Goal: Task Accomplishment & Management: Use online tool/utility

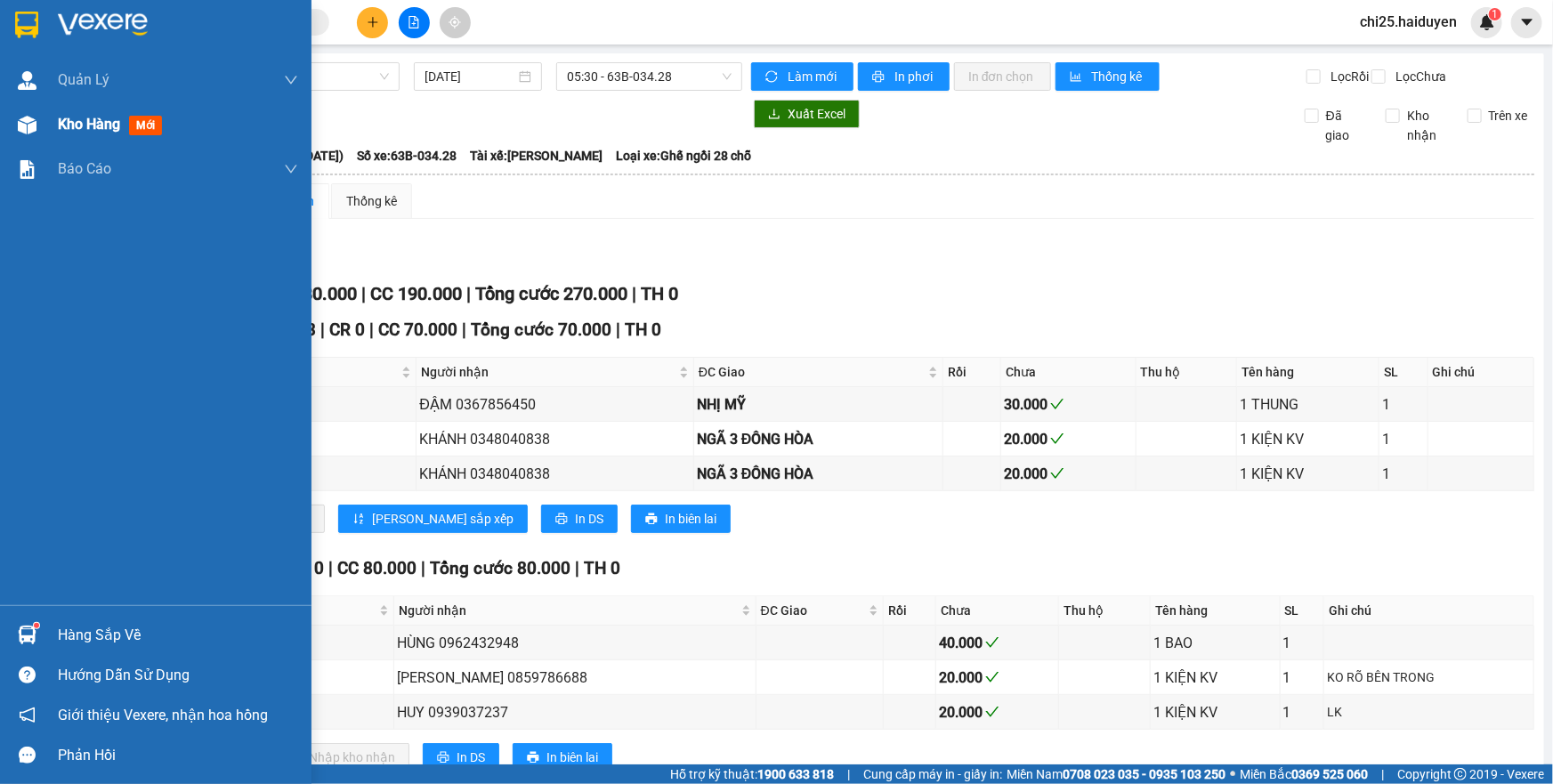
click at [49, 114] on div "Kho hàng mới" at bounding box center [155, 124] width 312 height 45
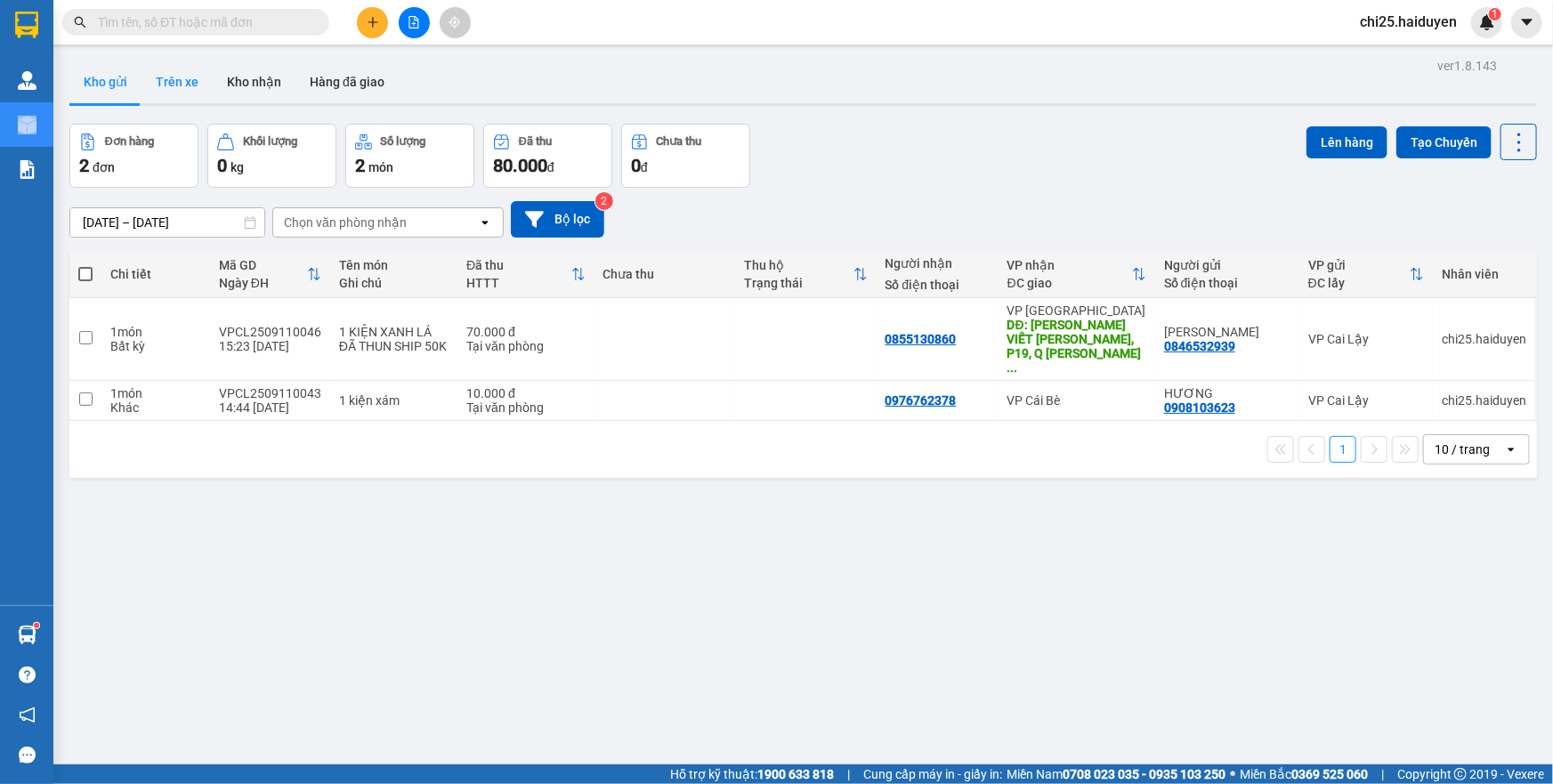
click at [194, 80] on button "Trên xe" at bounding box center [176, 82] width 71 height 43
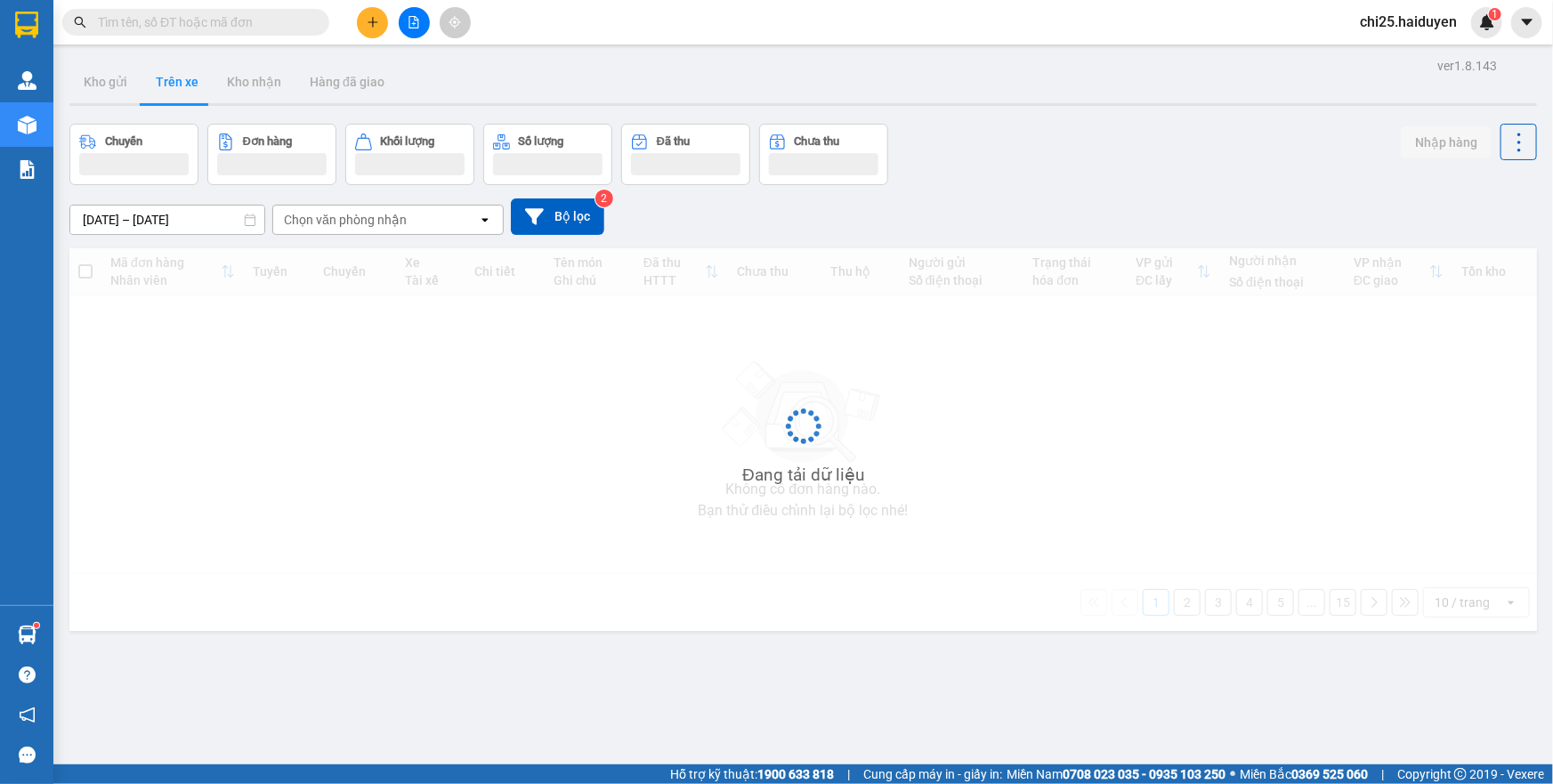
drag, startPoint x: 241, startPoint y: 19, endPoint x: 234, endPoint y: 28, distance: 11.4
click at [241, 19] on input "text" at bounding box center [203, 22] width 210 height 20
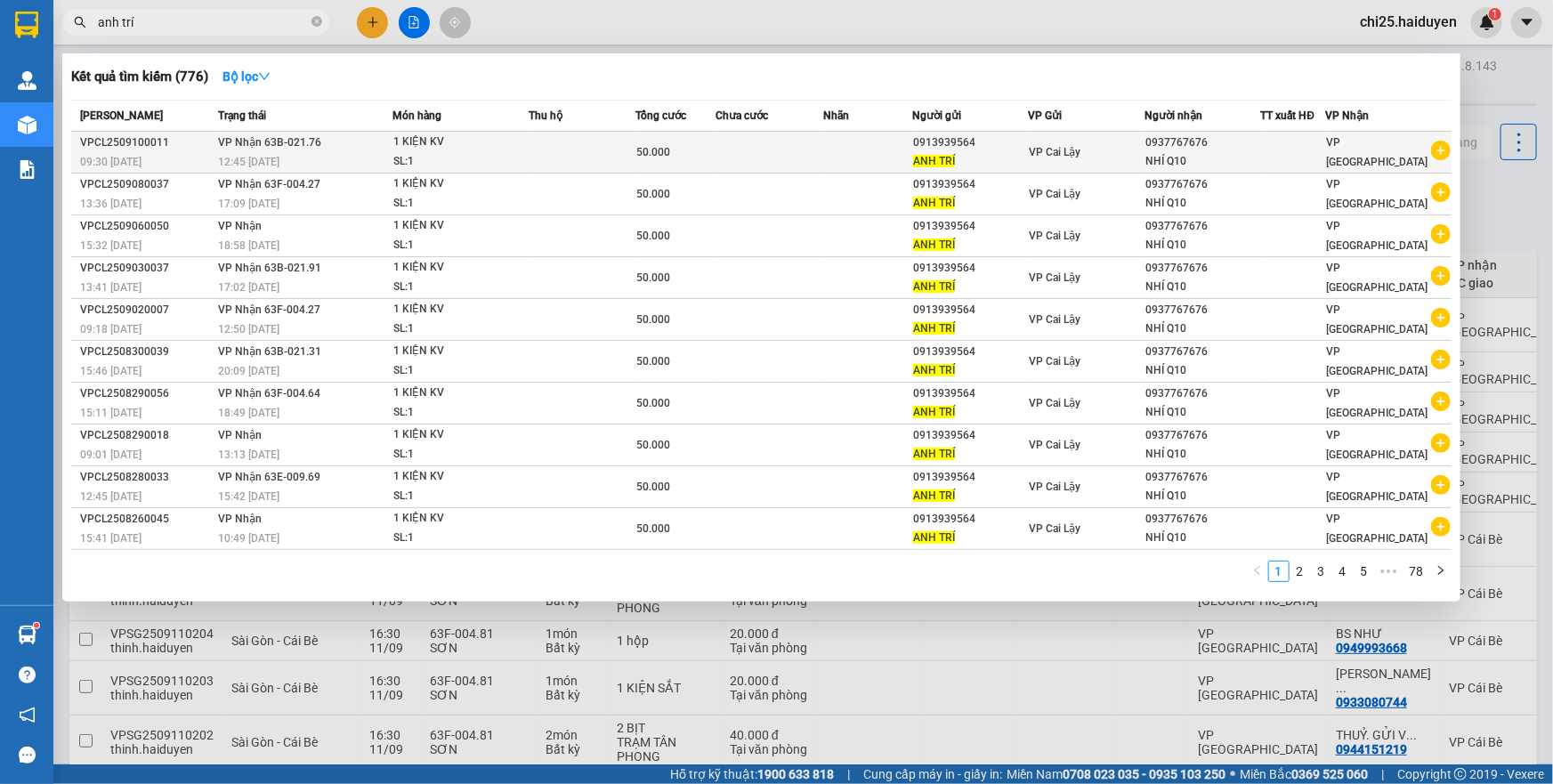
type input "anh trí"
drag, startPoint x: 918, startPoint y: 138, endPoint x: 986, endPoint y: 133, distance: 68.2
click at [986, 133] on div "0913939564" at bounding box center [970, 143] width 114 height 19
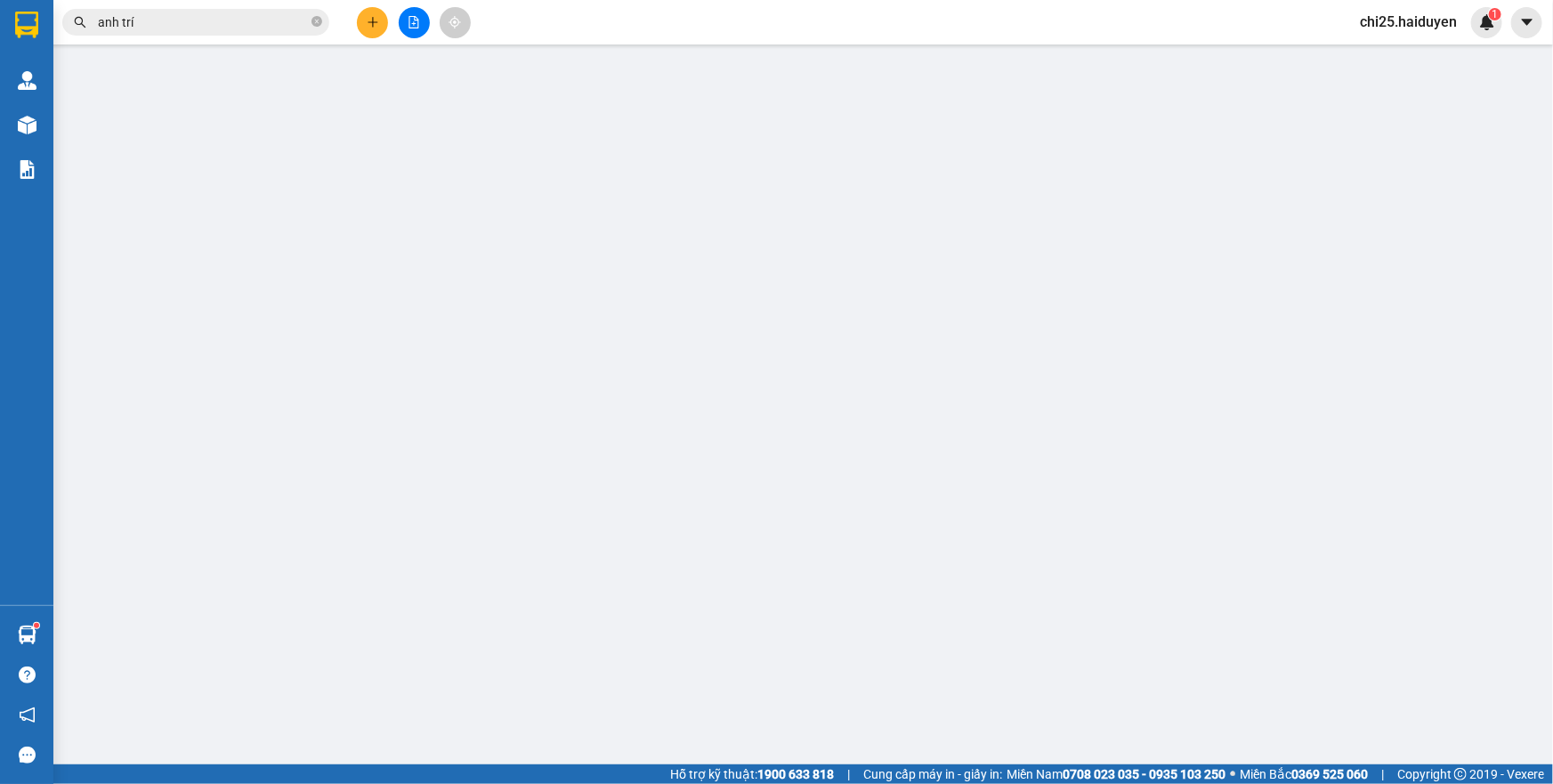
type input "0913939564"
type input "ANH TRÍ"
type input "0937767676"
type input "NHÍ Q10"
type input "50.000"
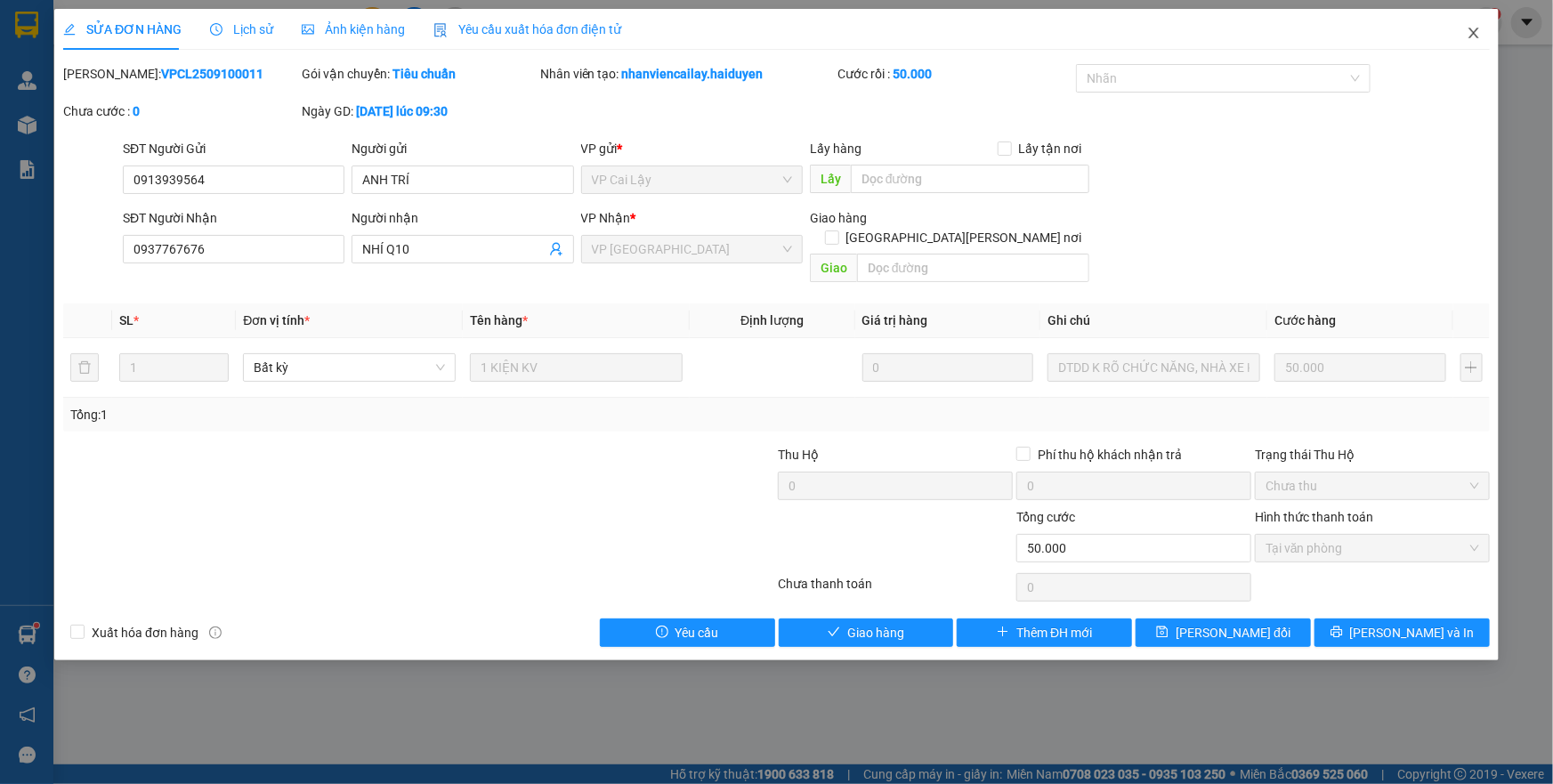
click at [1479, 30] on icon "close" at bounding box center [1473, 32] width 14 height 14
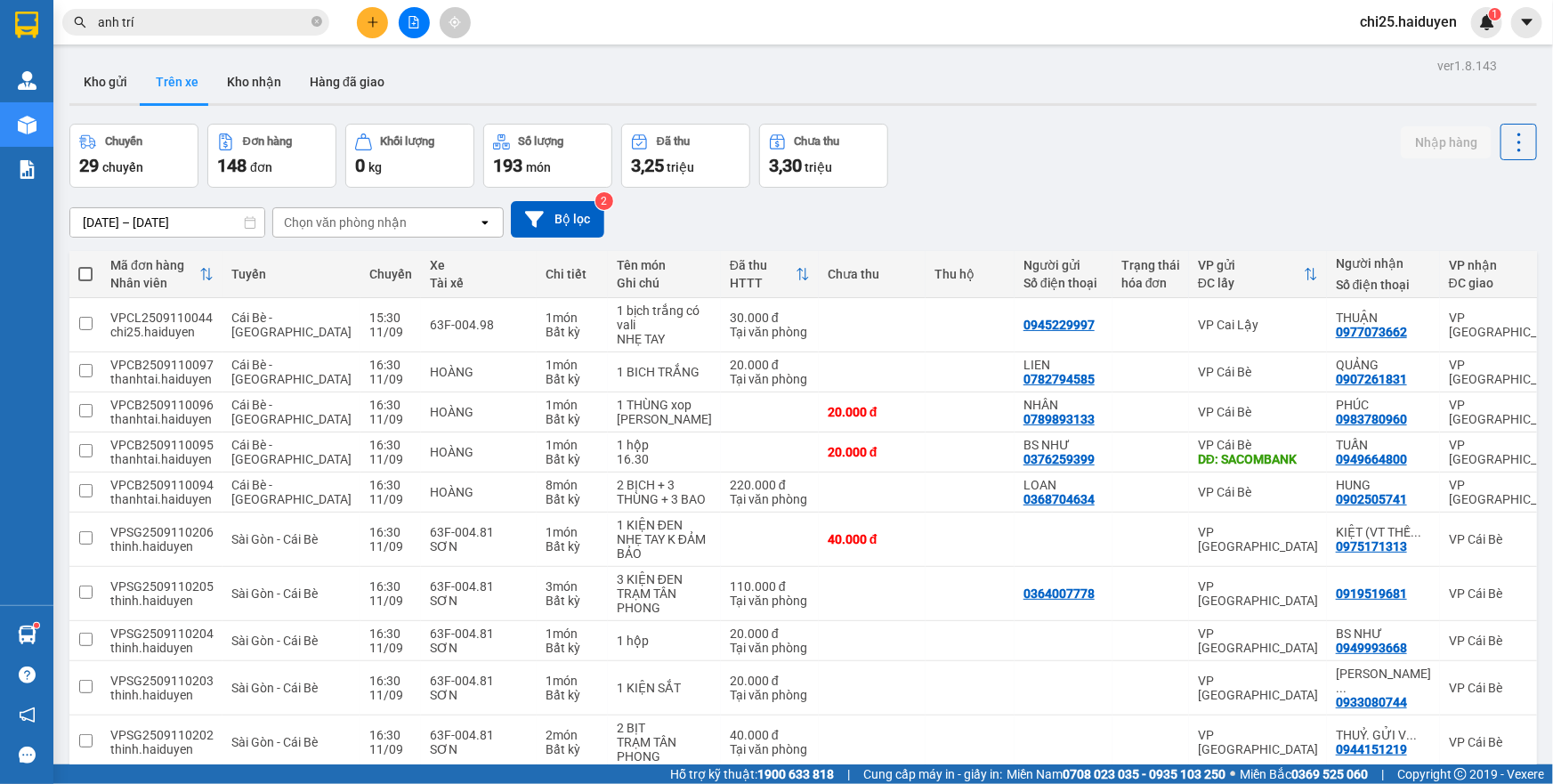
click at [309, 16] on span "anh trí" at bounding box center [195, 22] width 267 height 27
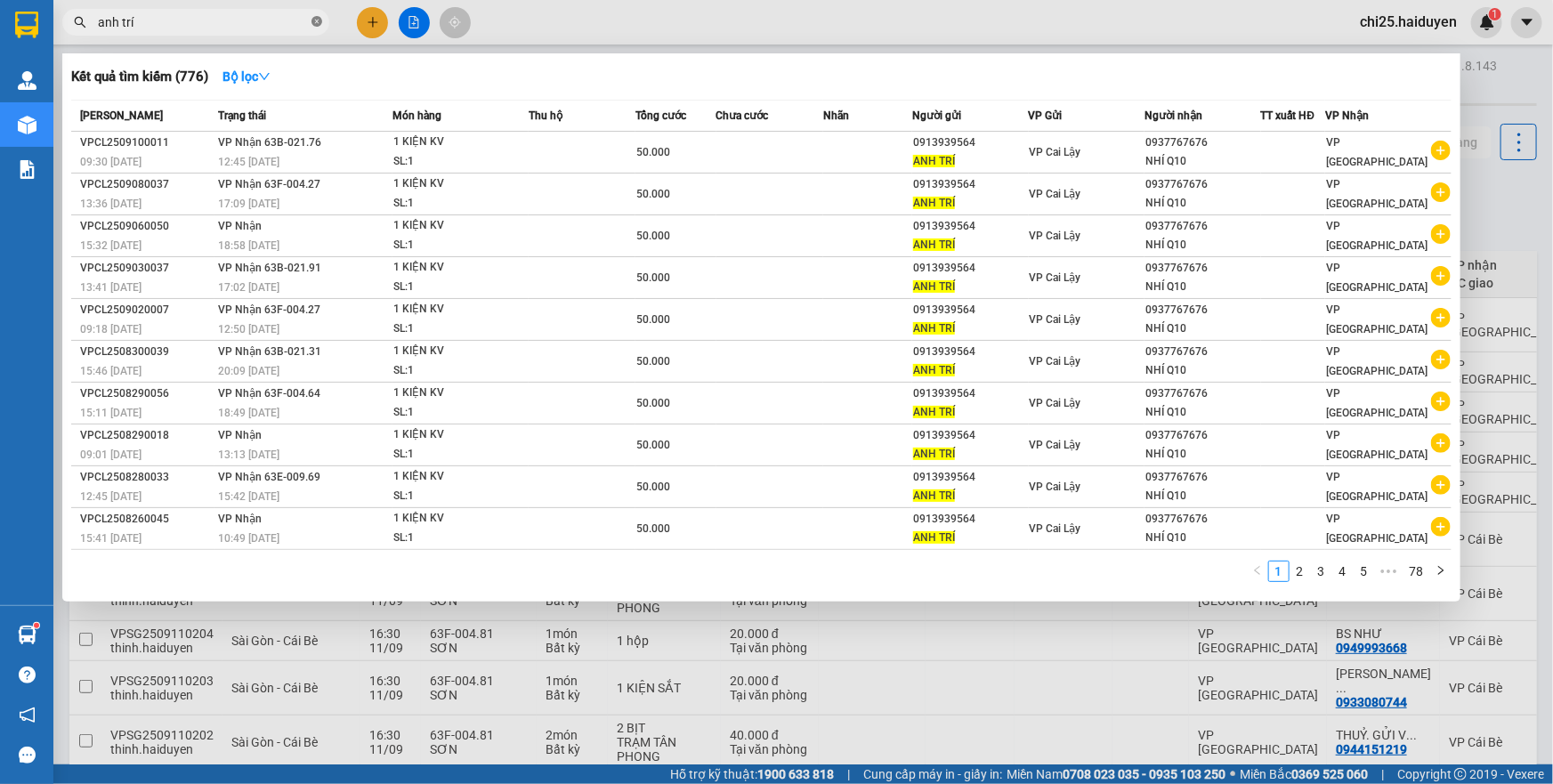
click at [315, 25] on icon "close-circle" at bounding box center [316, 21] width 10 height 10
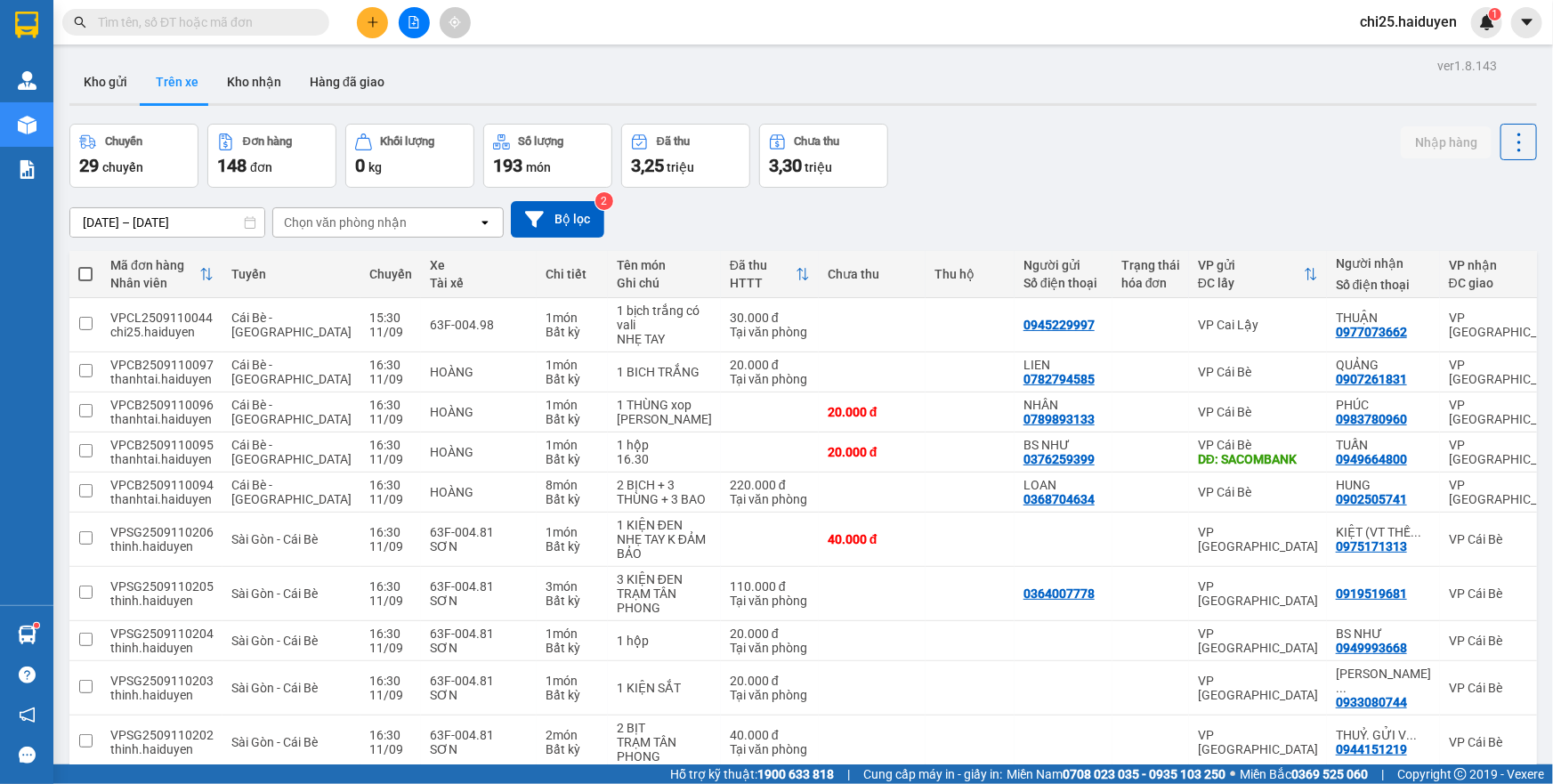
click at [266, 27] on input "text" at bounding box center [203, 22] width 210 height 20
paste input "096.846.8602"
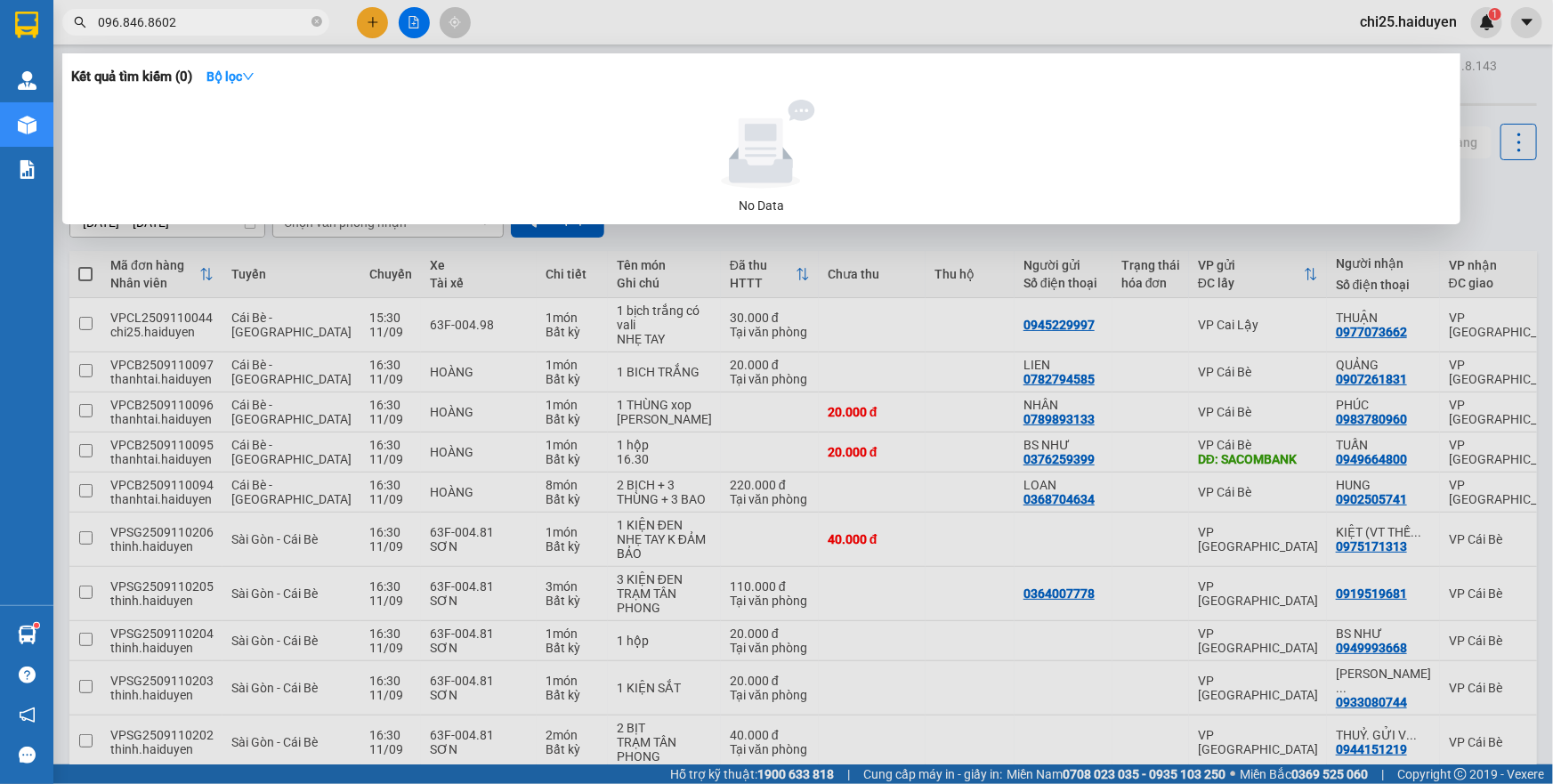
click at [145, 19] on input "096.846.8602" at bounding box center [203, 22] width 210 height 20
type input "096.8468602"
click at [145, 19] on input "096.8468602" at bounding box center [203, 22] width 210 height 20
click at [313, 21] on icon "close-circle" at bounding box center [316, 21] width 10 height 10
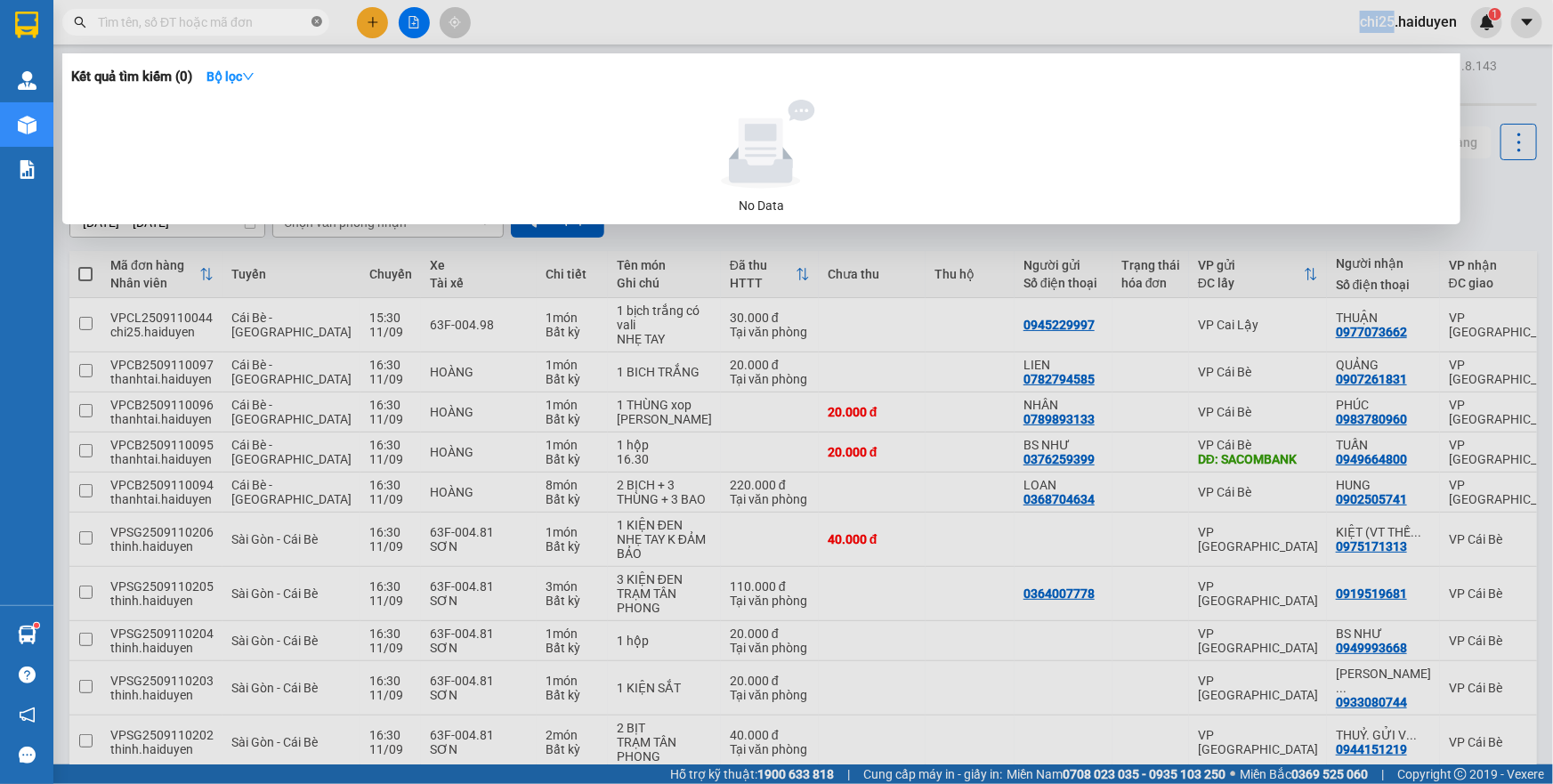
click at [313, 21] on span at bounding box center [316, 22] width 10 height 20
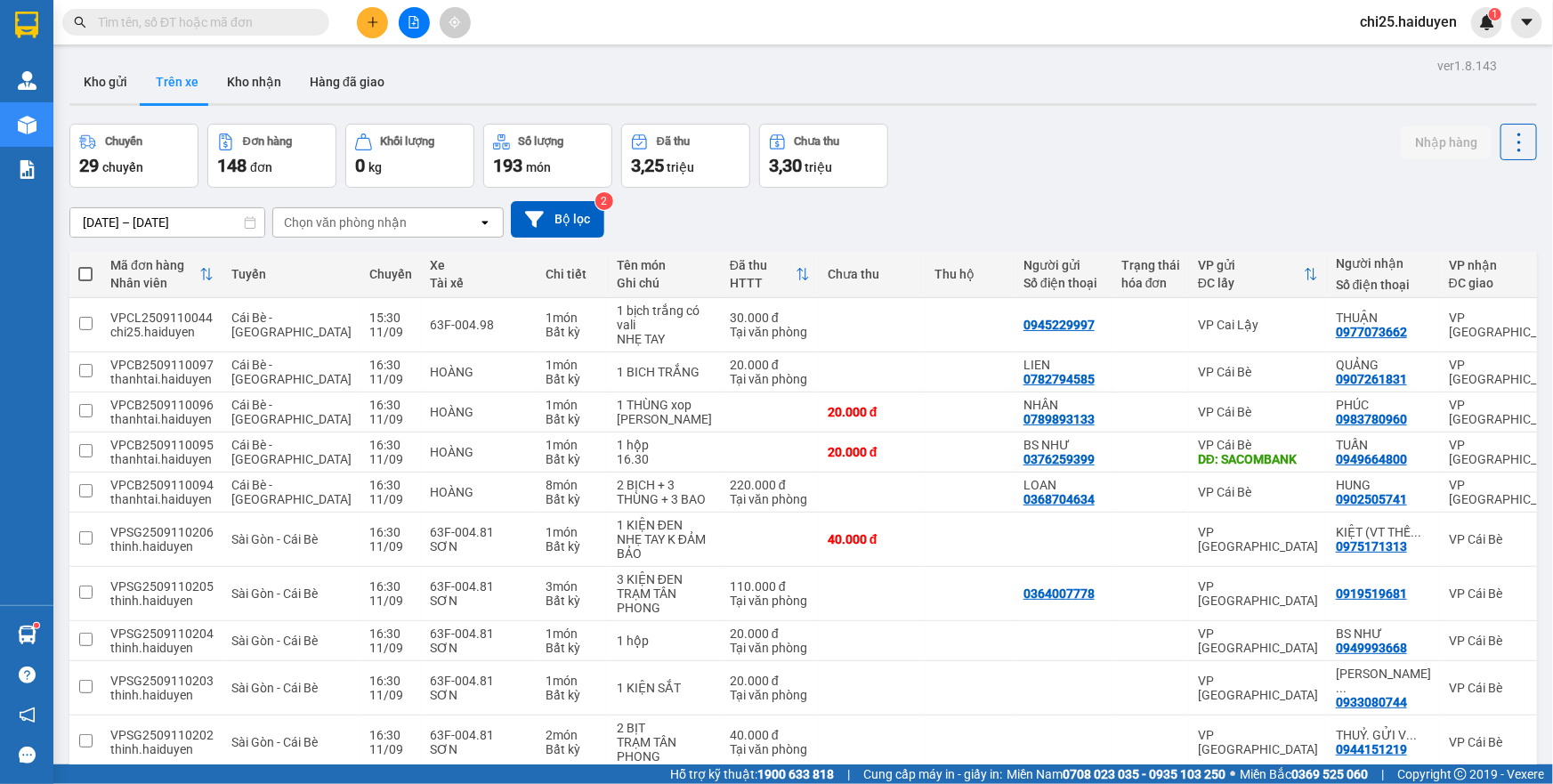
click at [313, 21] on span at bounding box center [316, 22] width 10 height 20
click at [249, 12] on input "text" at bounding box center [203, 22] width 210 height 20
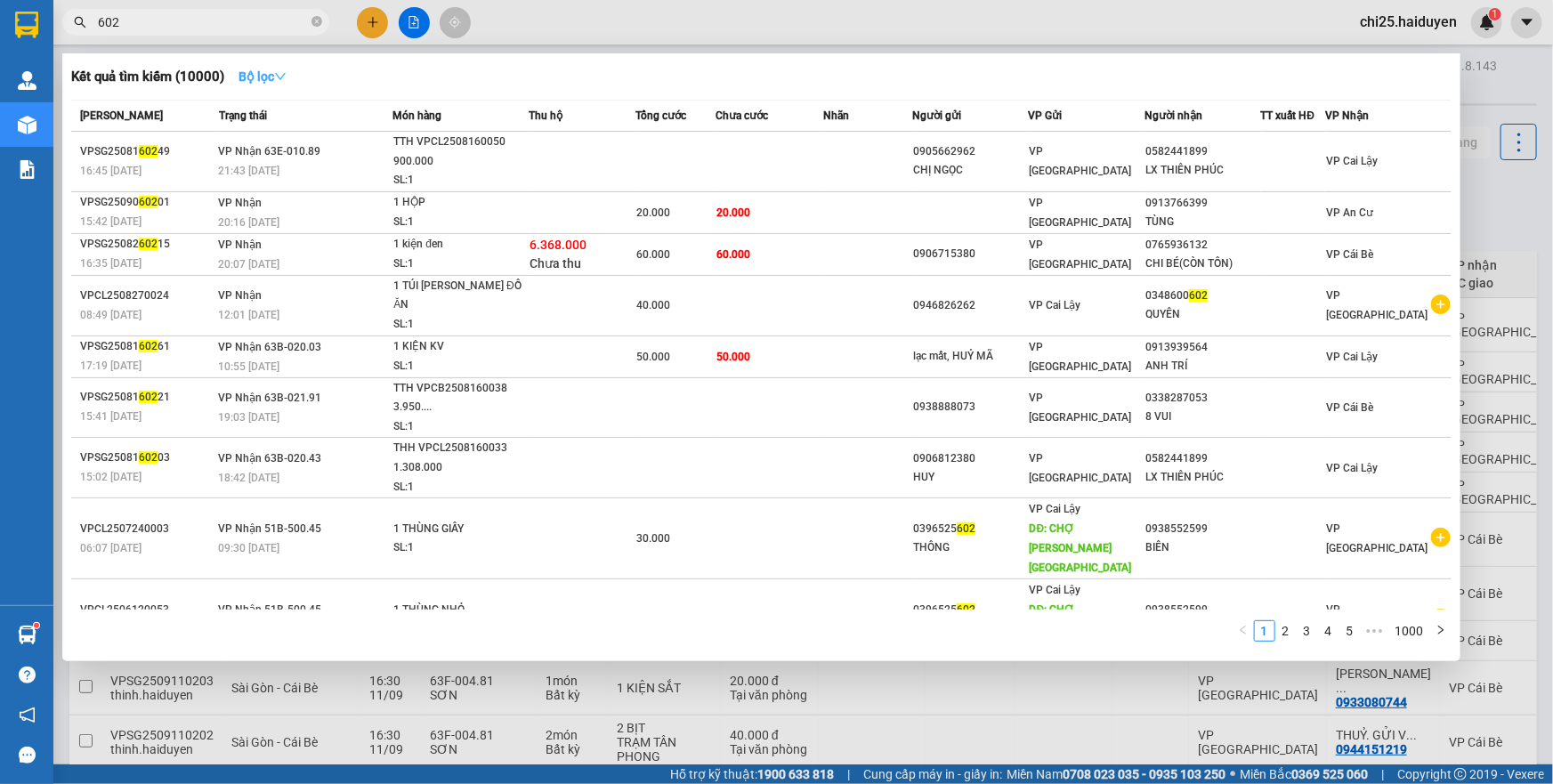
type input "602"
click at [263, 71] on strong "Bộ lọc" at bounding box center [262, 76] width 48 height 14
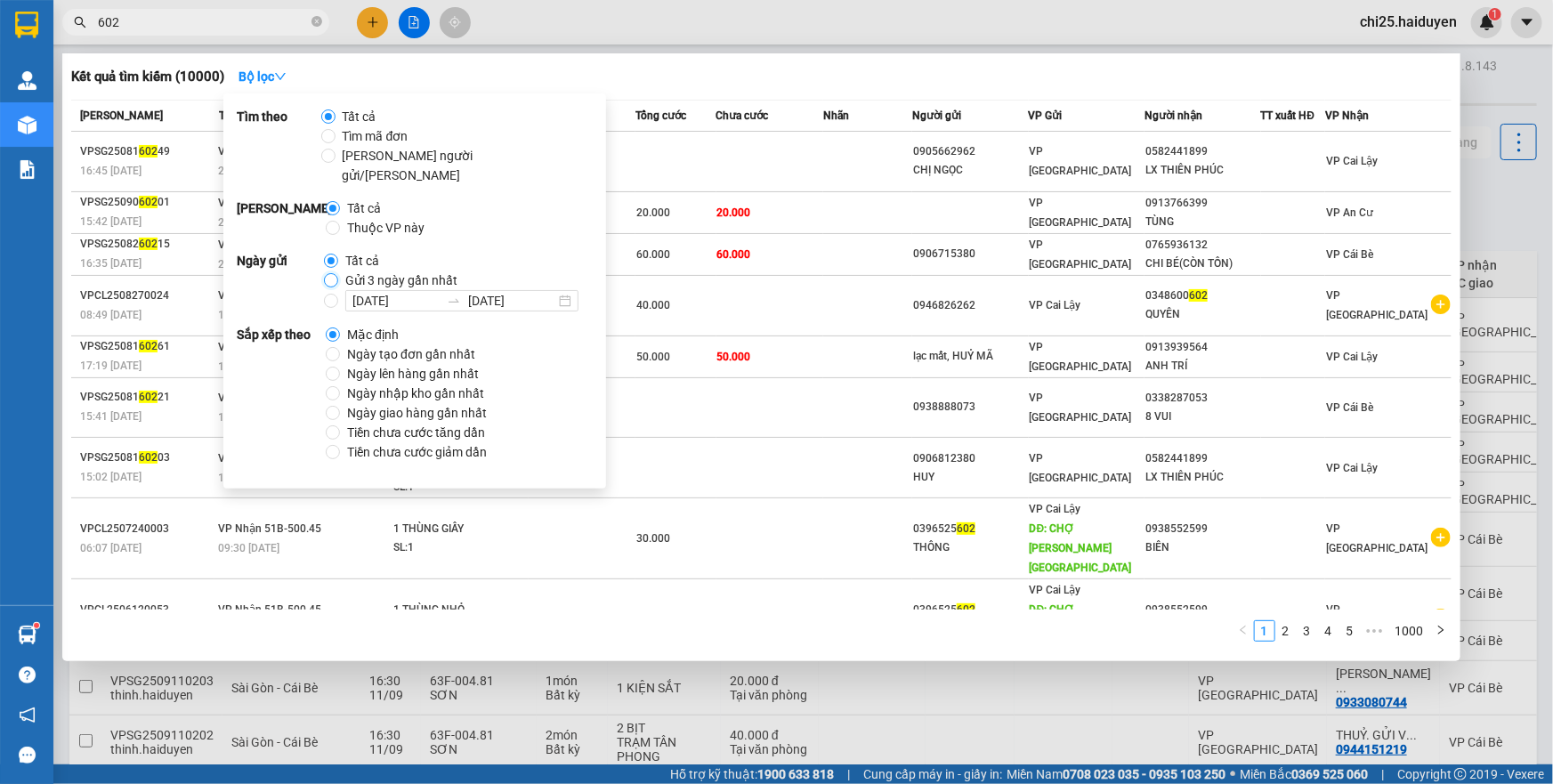
click at [330, 273] on input "Gửi 3 ngày gần nhất" at bounding box center [331, 280] width 14 height 14
radio input "true"
radio input "false"
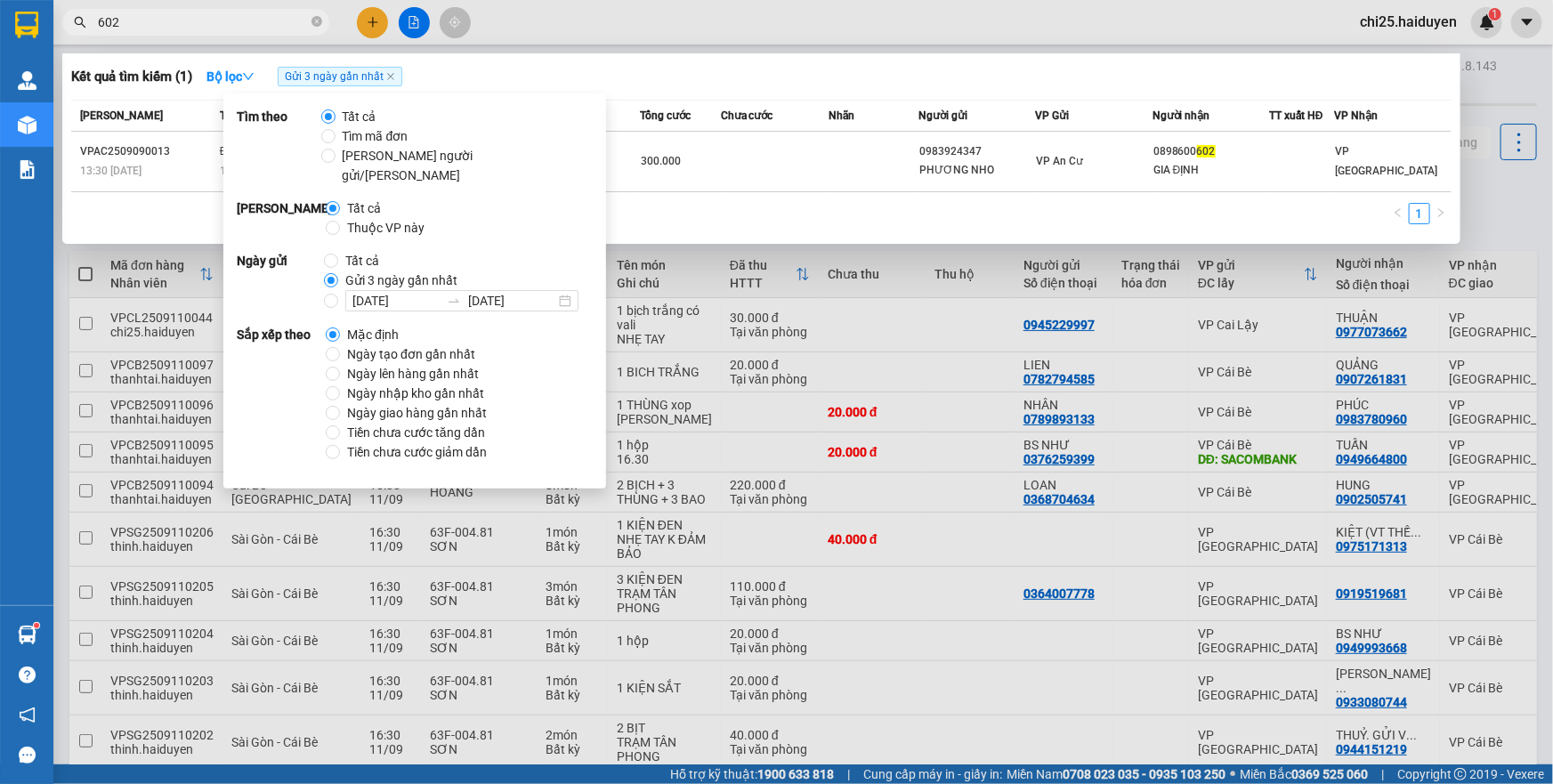
click at [899, 492] on div at bounding box center [776, 392] width 1553 height 784
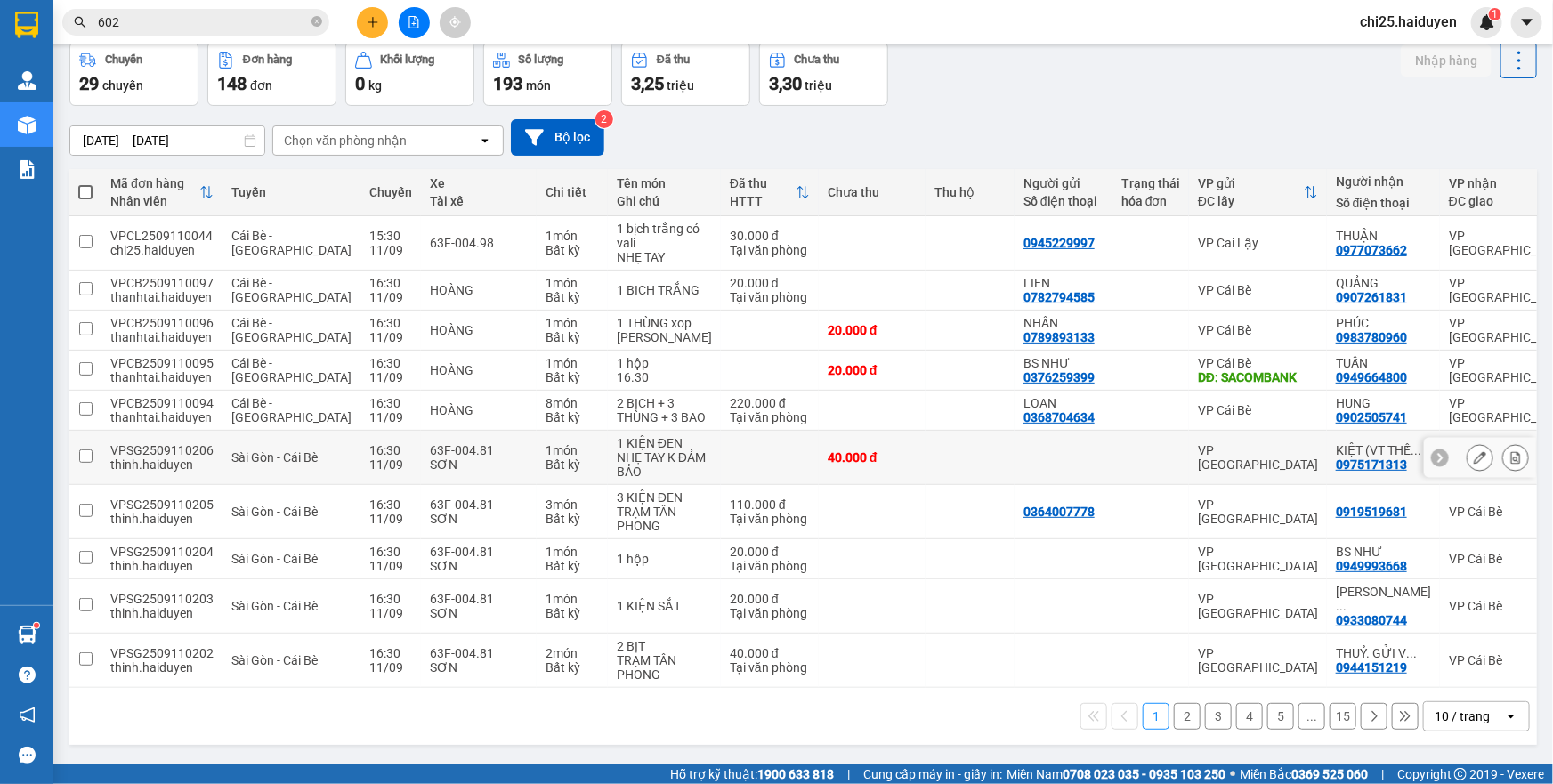
scroll to position [126, 0]
click at [1440, 713] on div "10 / trang" at bounding box center [1462, 715] width 55 height 18
drag, startPoint x: 1430, startPoint y: 680, endPoint x: 1095, endPoint y: 685, distance: 335.0
click at [1427, 717] on span "100 / trang" at bounding box center [1455, 726] width 64 height 18
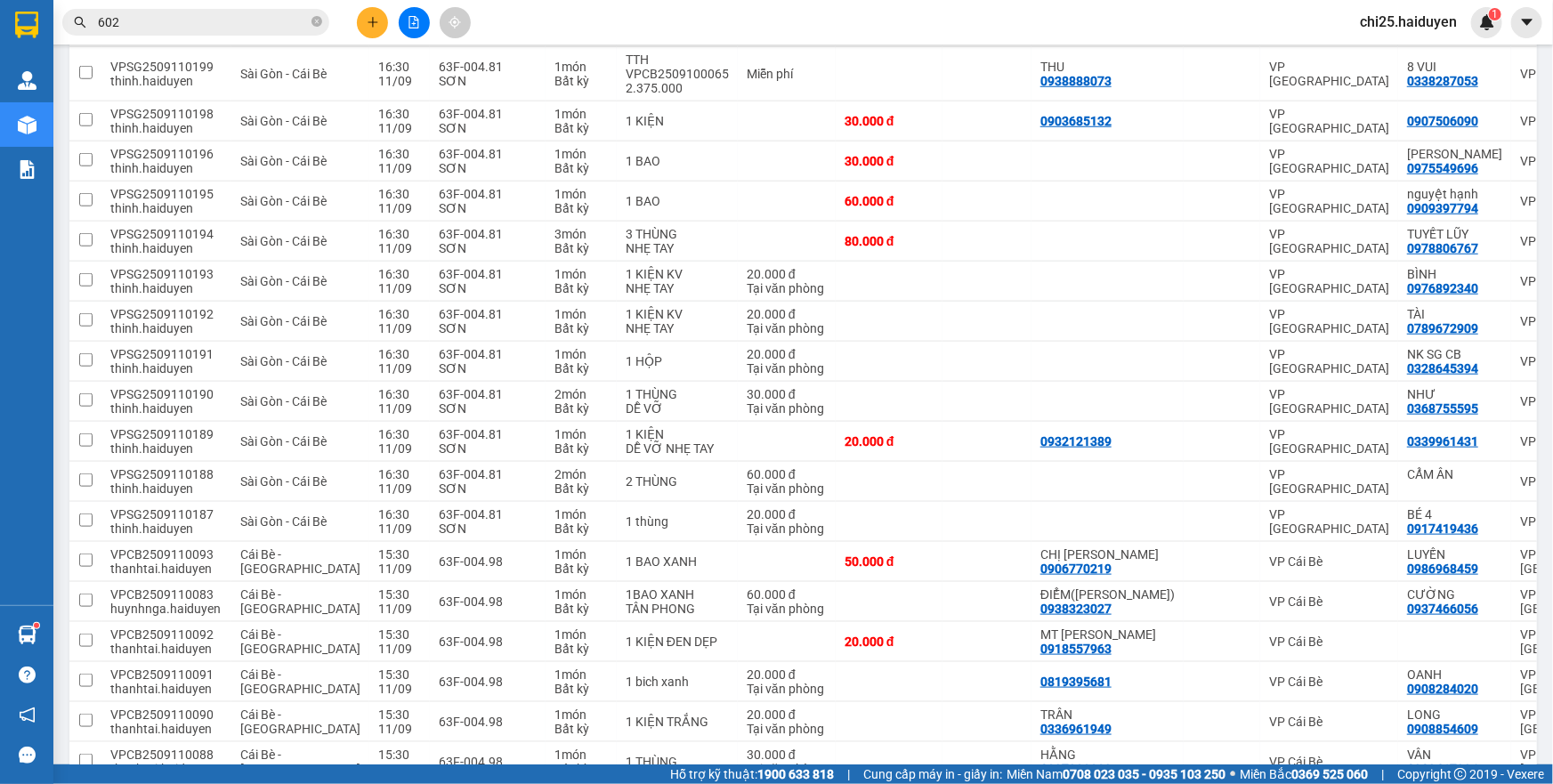
scroll to position [288, 0]
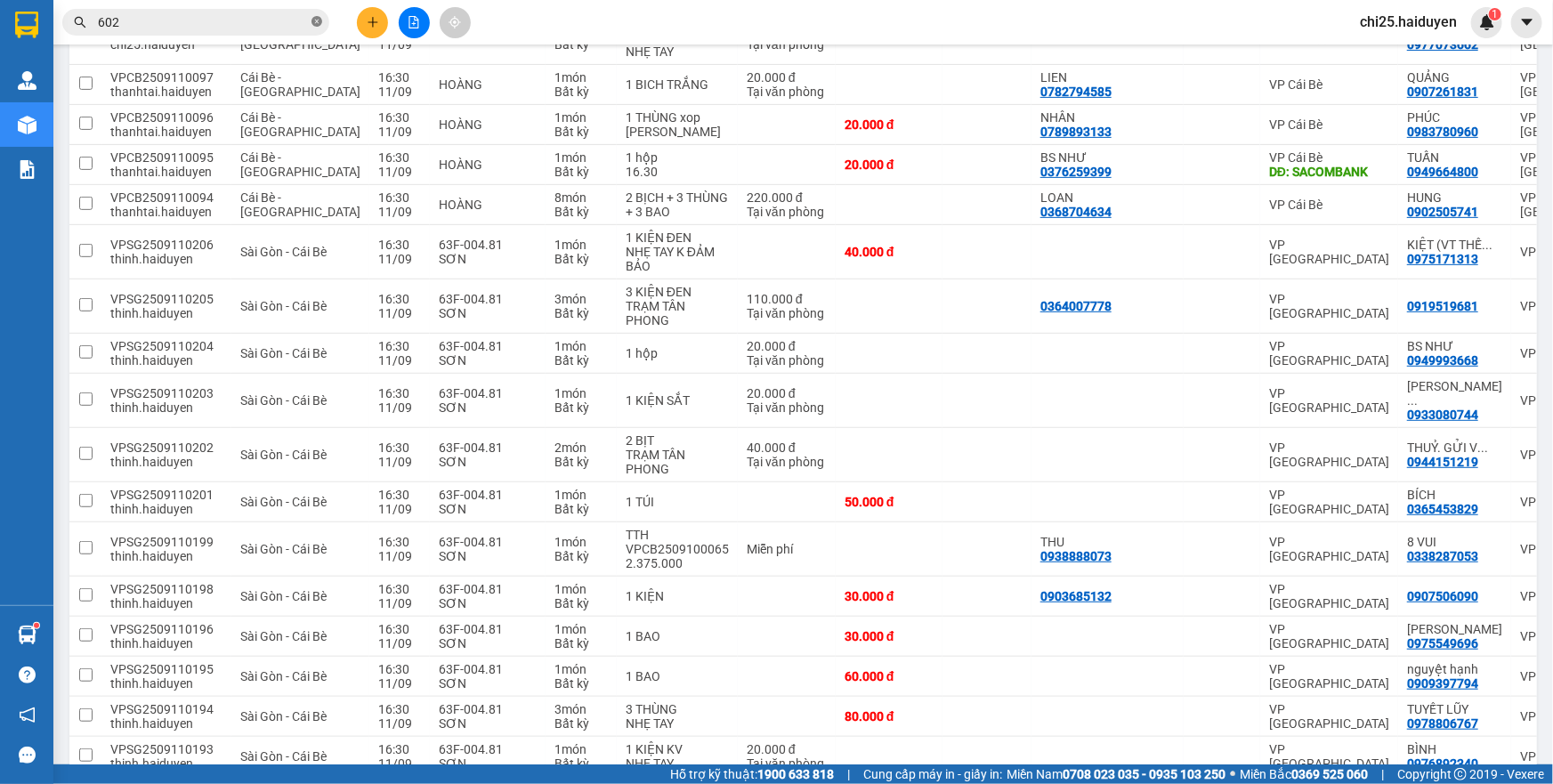
click at [313, 18] on icon "close-circle" at bounding box center [316, 21] width 10 height 10
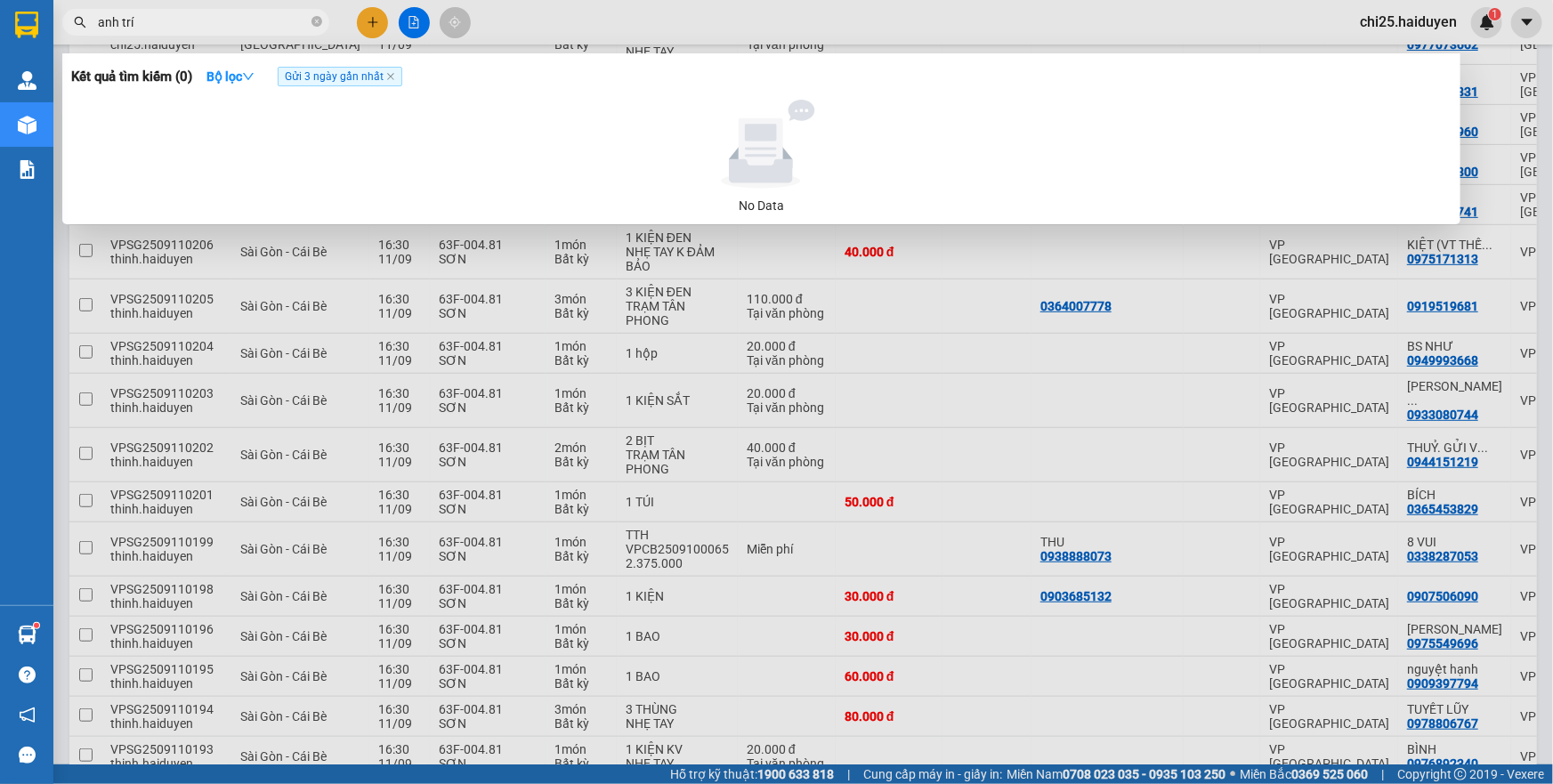
type input "anh trí"
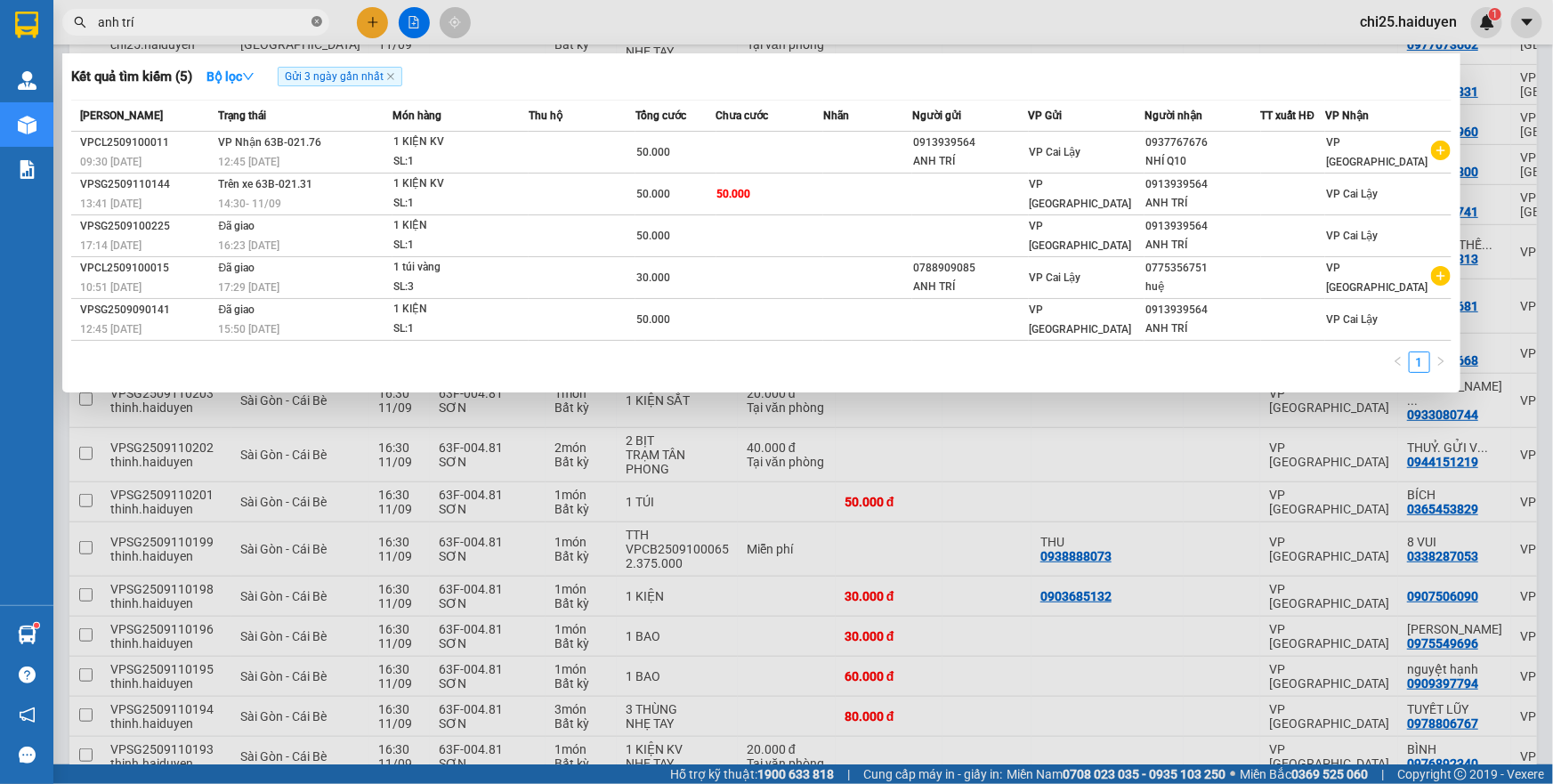
click at [312, 20] on icon "close-circle" at bounding box center [316, 21] width 10 height 10
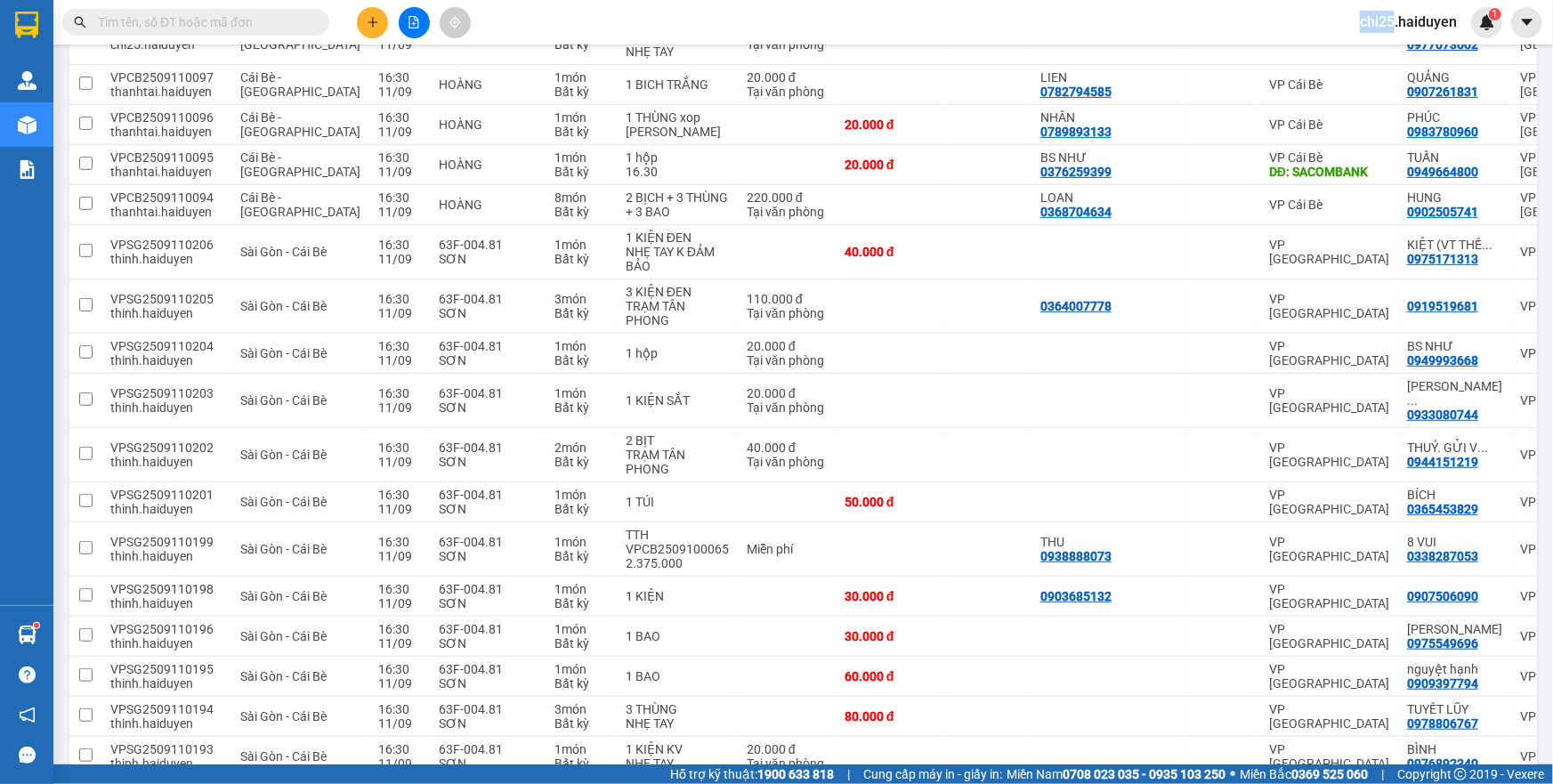
click at [312, 20] on span at bounding box center [316, 22] width 10 height 20
click at [243, 13] on input "text" at bounding box center [203, 22] width 210 height 20
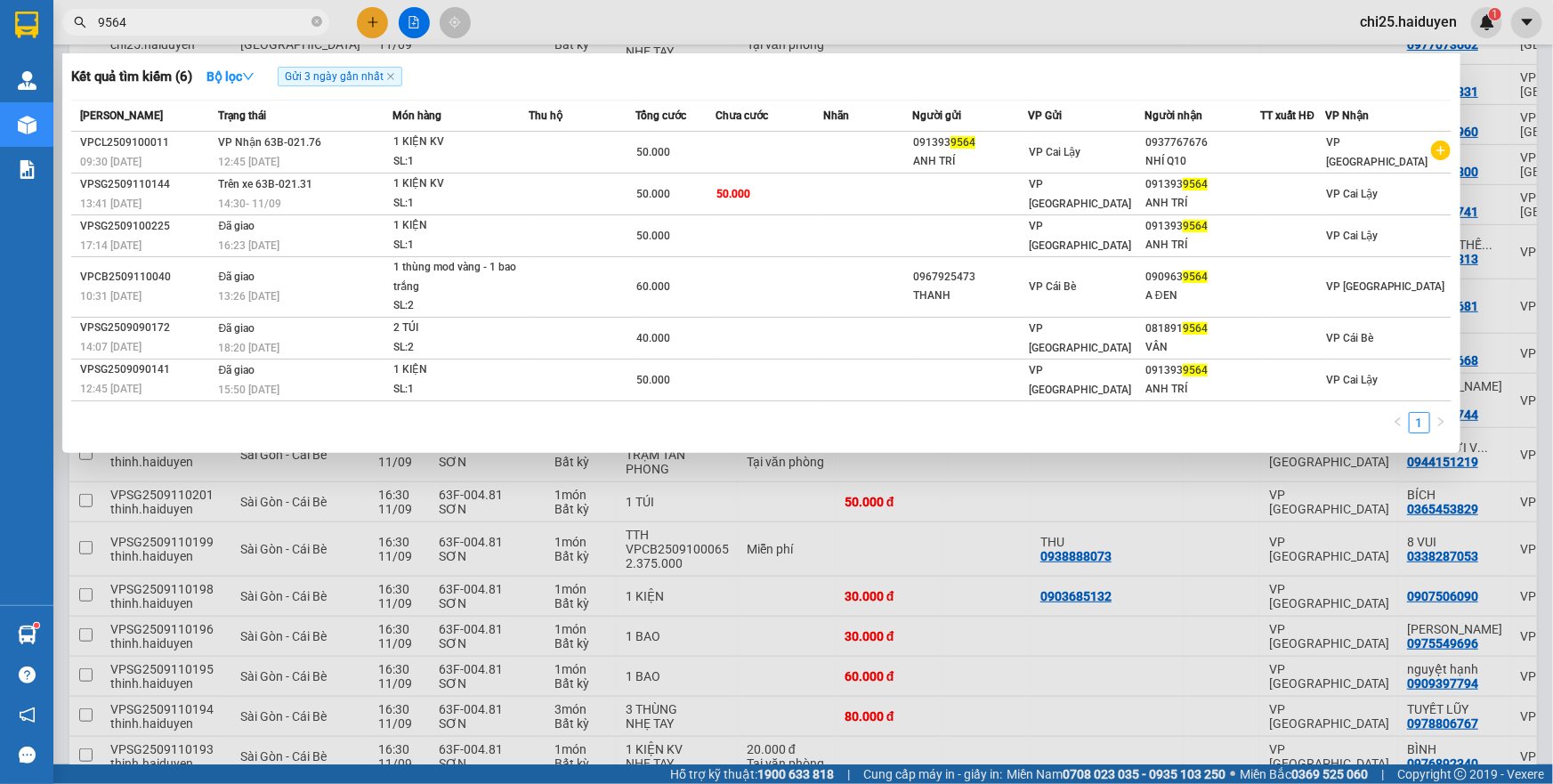
type input "9564"
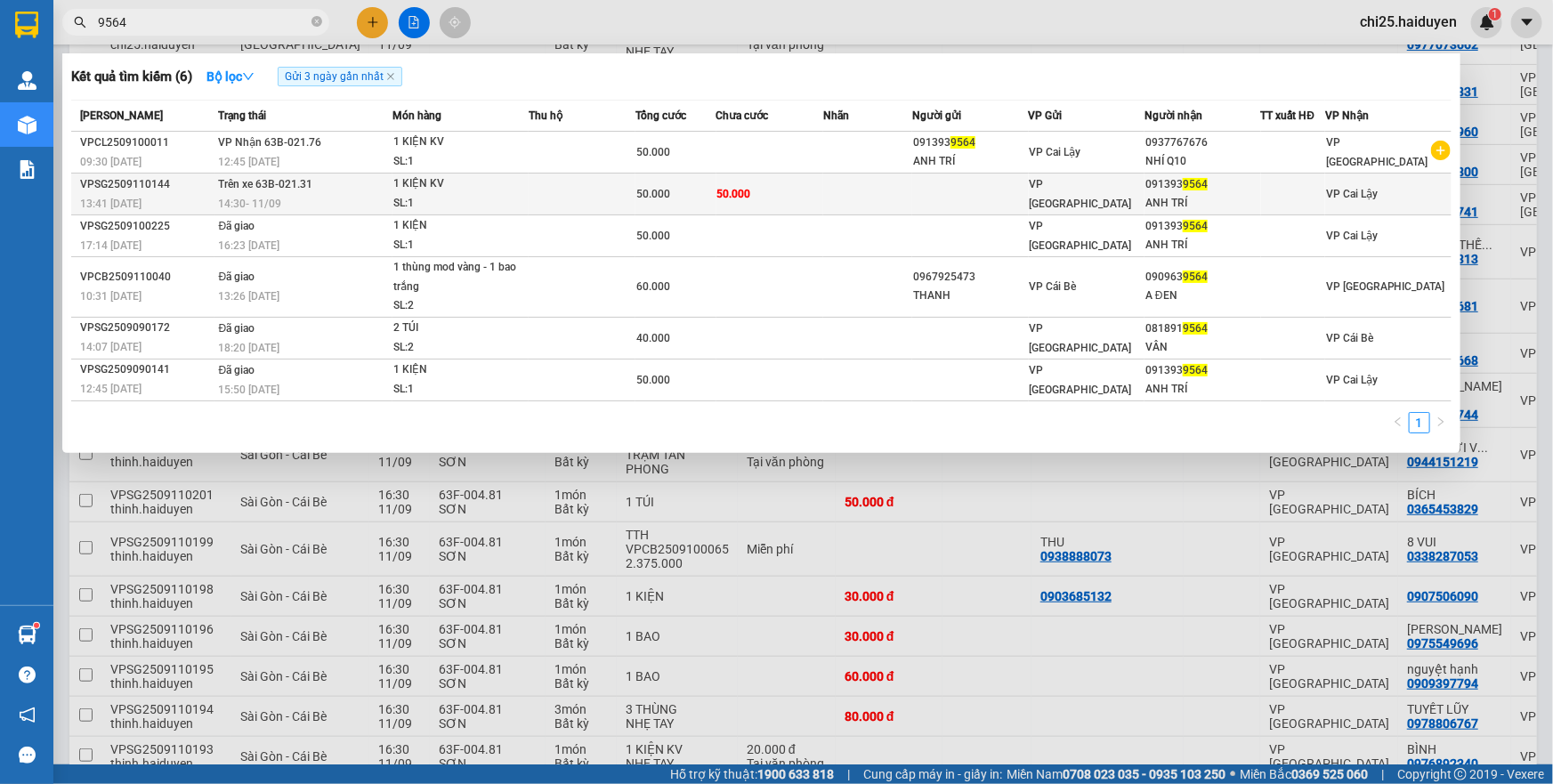
click at [322, 192] on td "Trên xe 63B-021.31 14:30 [DATE]" at bounding box center [304, 194] width 179 height 42
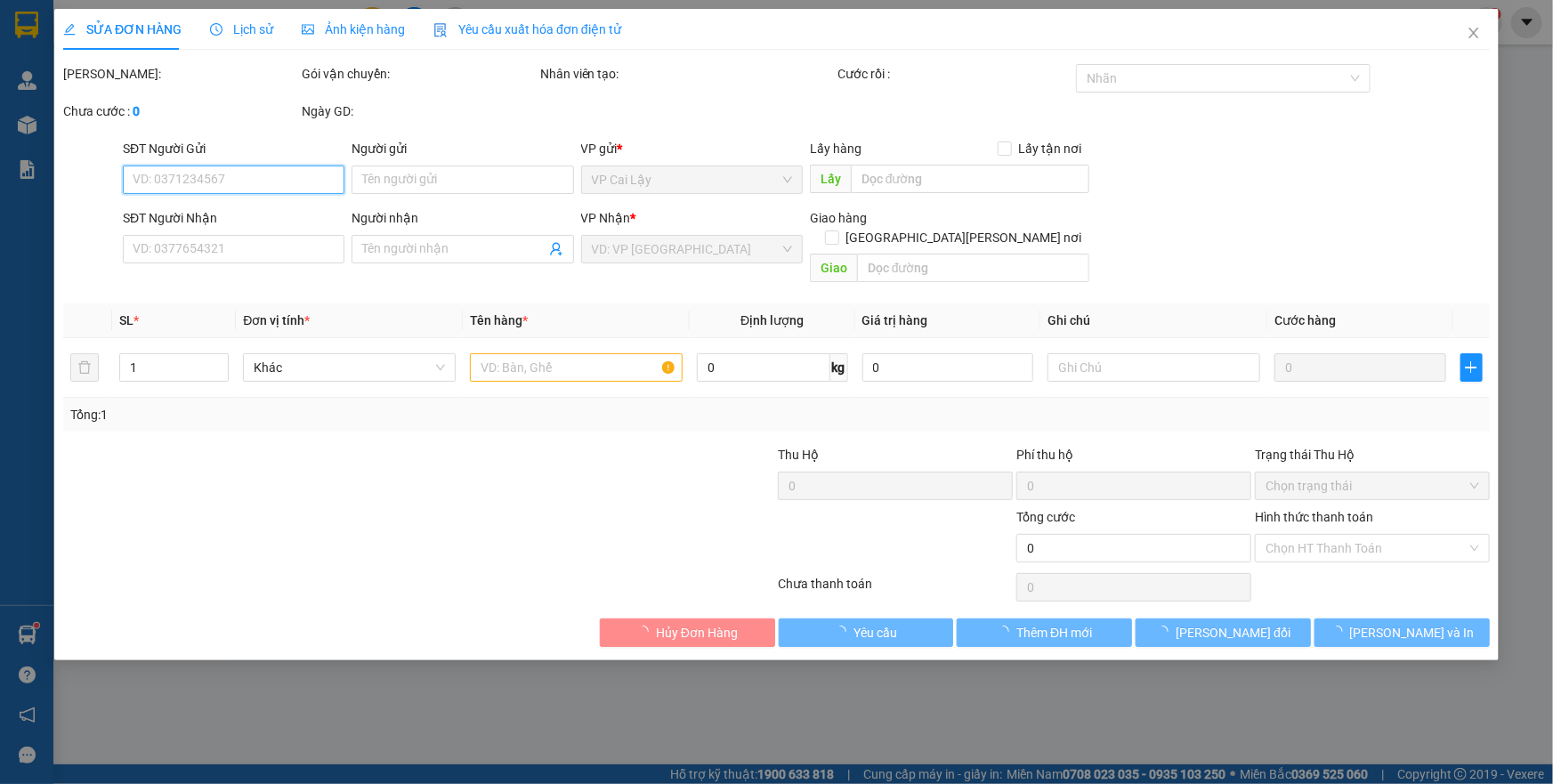
type input "0913939564"
type input "ANH TRÍ"
type input "50.000"
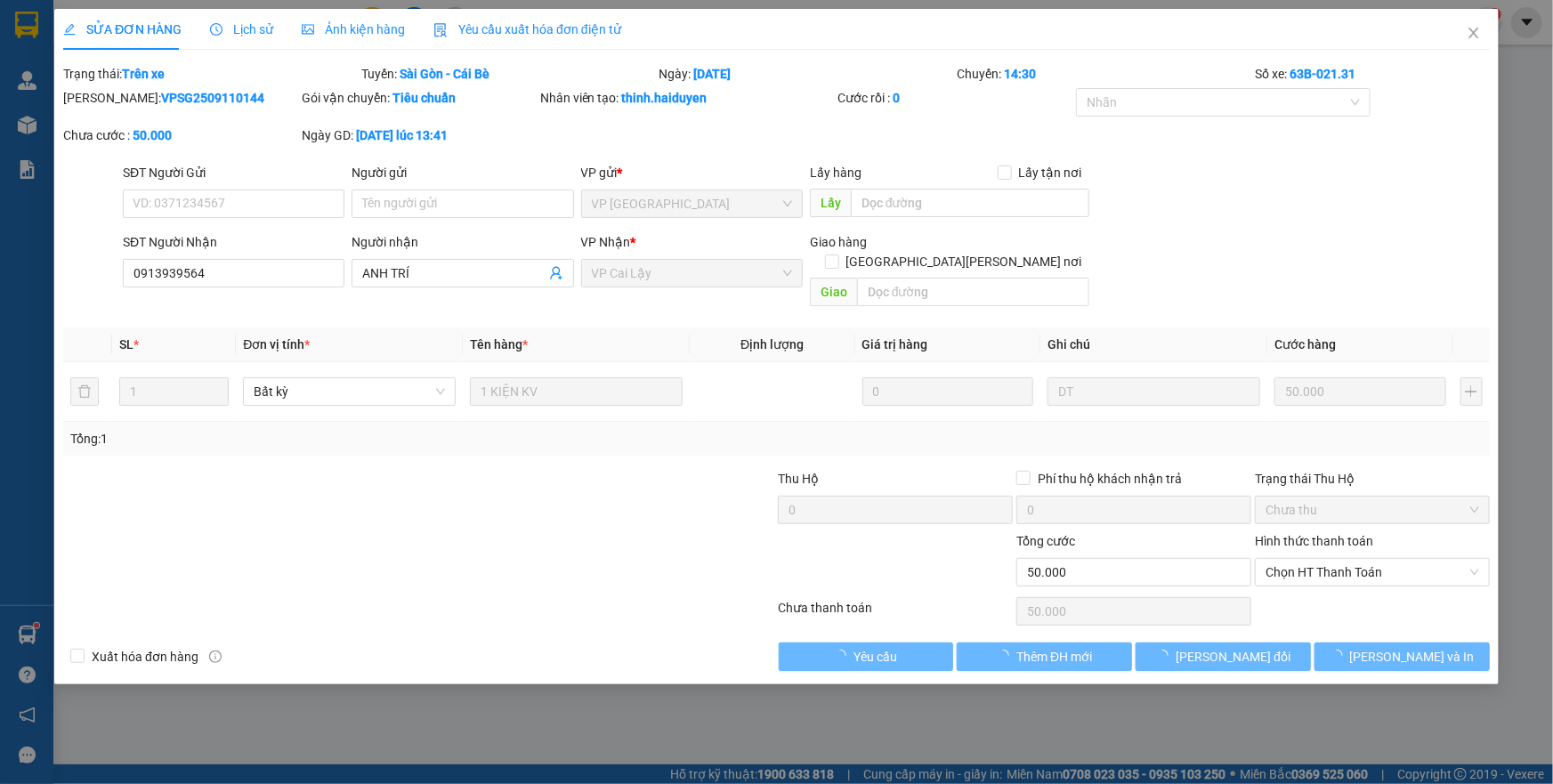
click at [249, 32] on span "Lịch sử" at bounding box center [241, 29] width 63 height 14
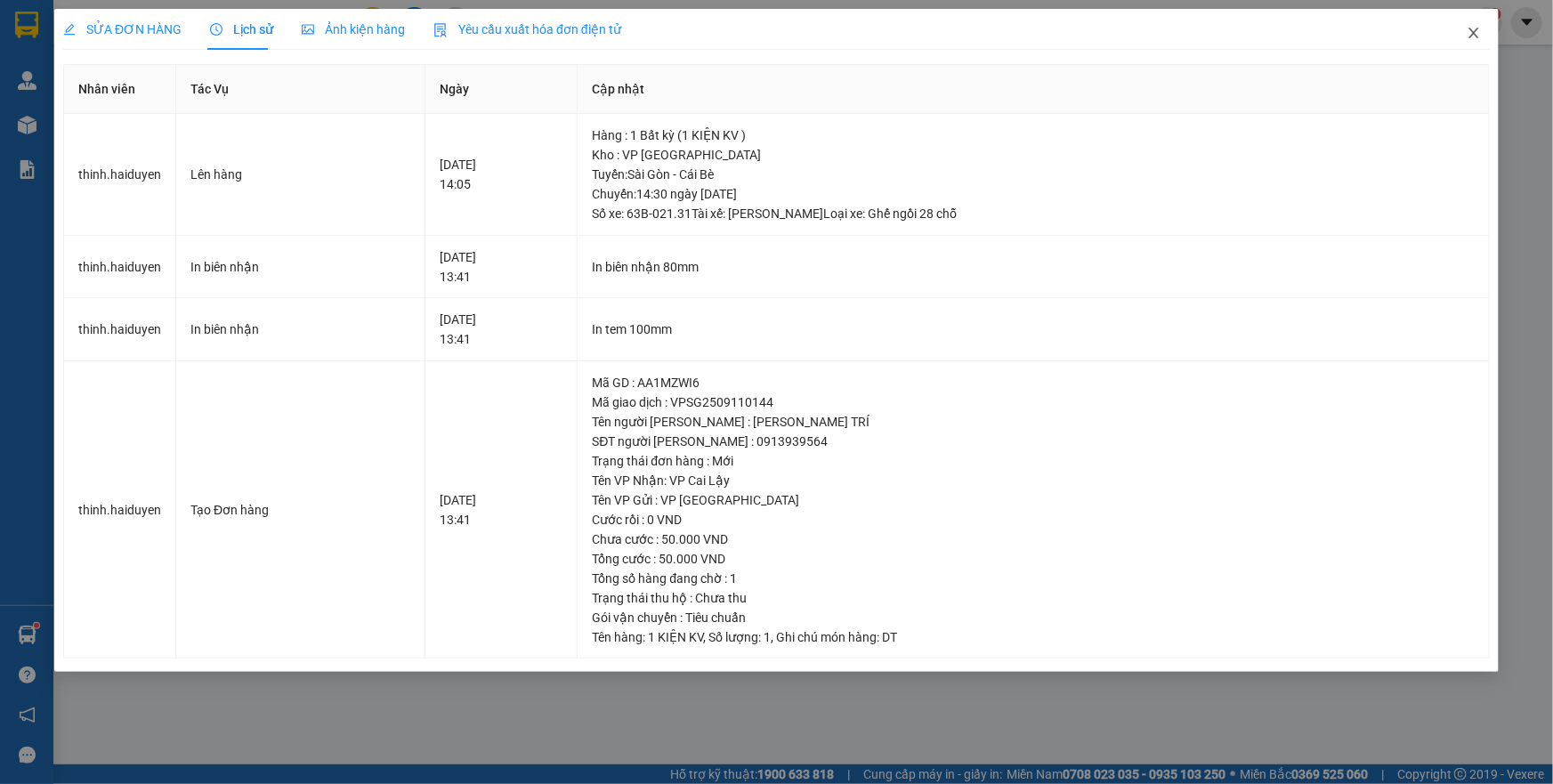
click at [1477, 32] on icon "close" at bounding box center [1473, 32] width 14 height 14
click at [1468, 29] on span "chi25.haiduyen" at bounding box center [1408, 21] width 126 height 22
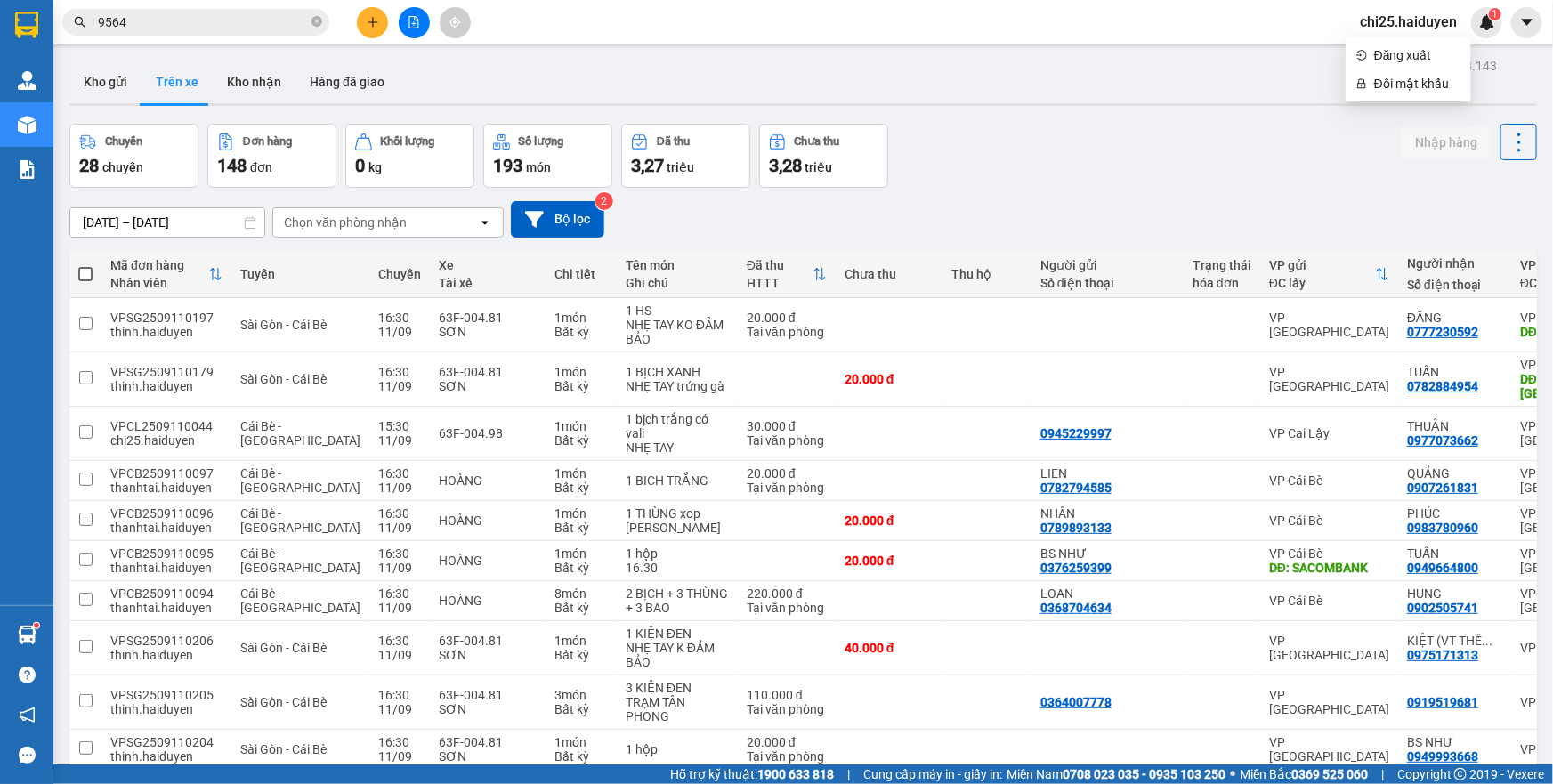
click at [266, 22] on input "9564" at bounding box center [203, 22] width 210 height 20
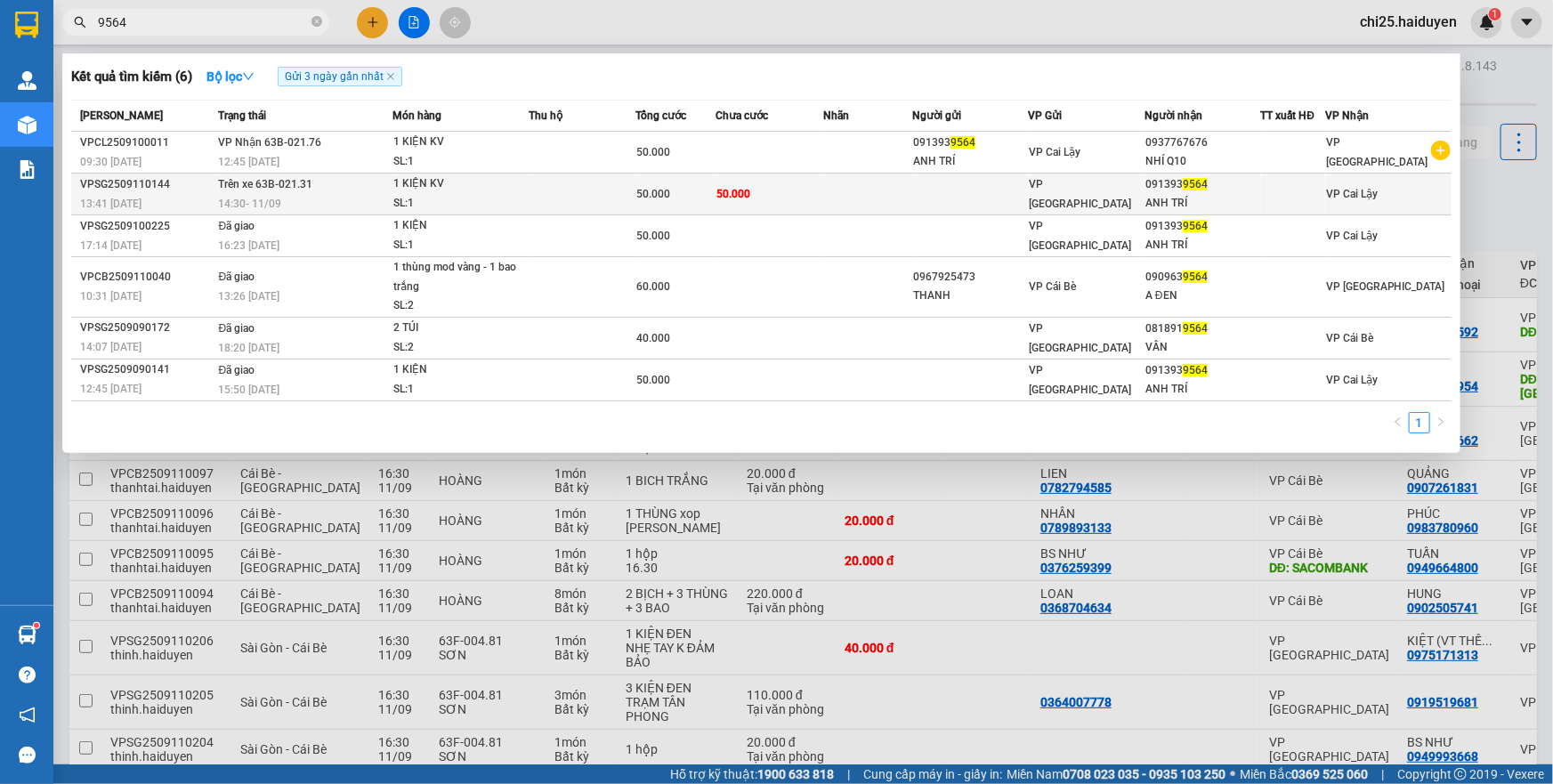
click at [922, 180] on td at bounding box center [969, 194] width 115 height 42
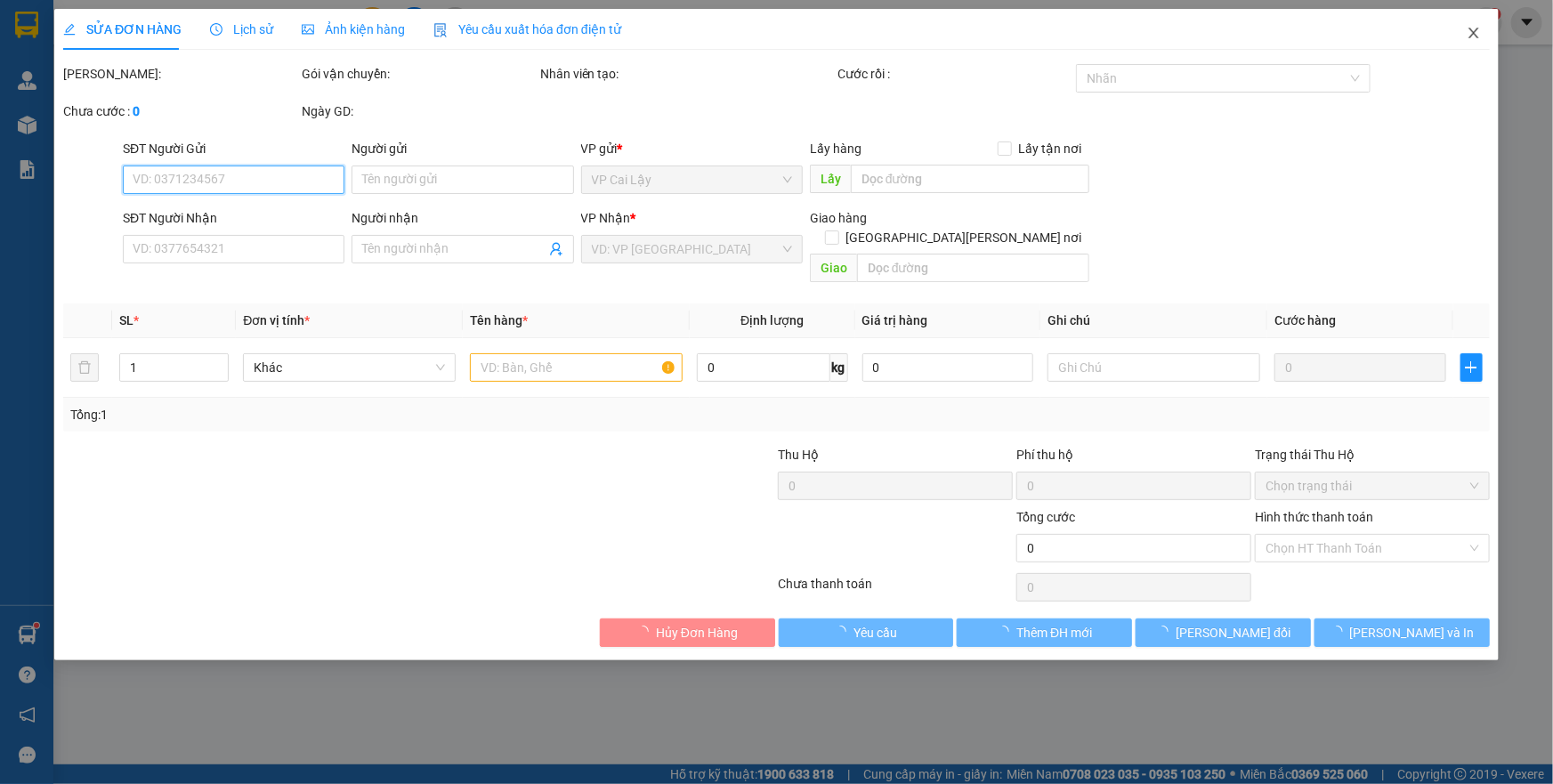
type input "0913939564"
type input "ANH TRÍ"
type input "50.000"
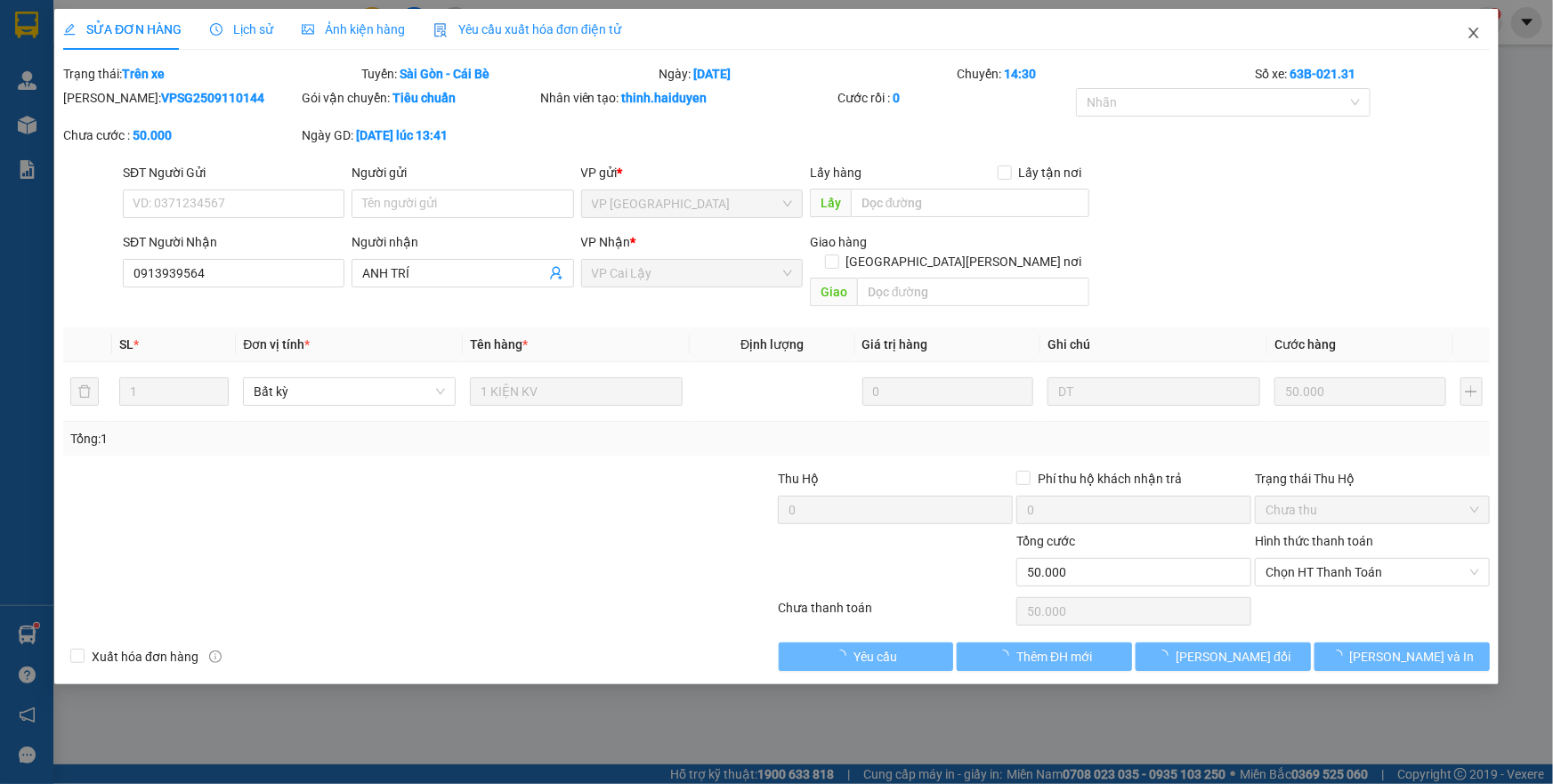
click at [1467, 35] on icon "close" at bounding box center [1473, 32] width 14 height 14
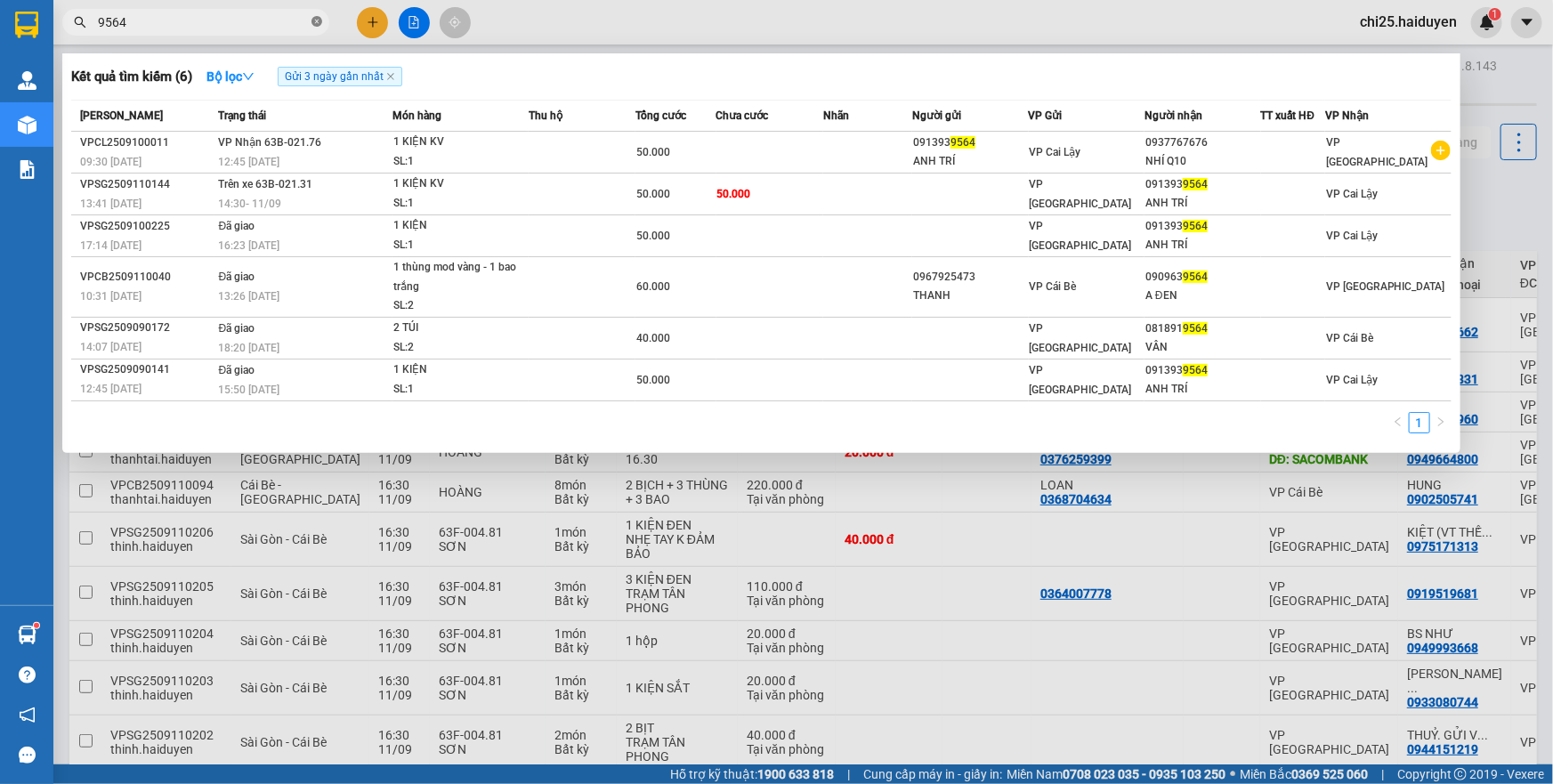
click at [314, 19] on icon "close-circle" at bounding box center [316, 21] width 10 height 10
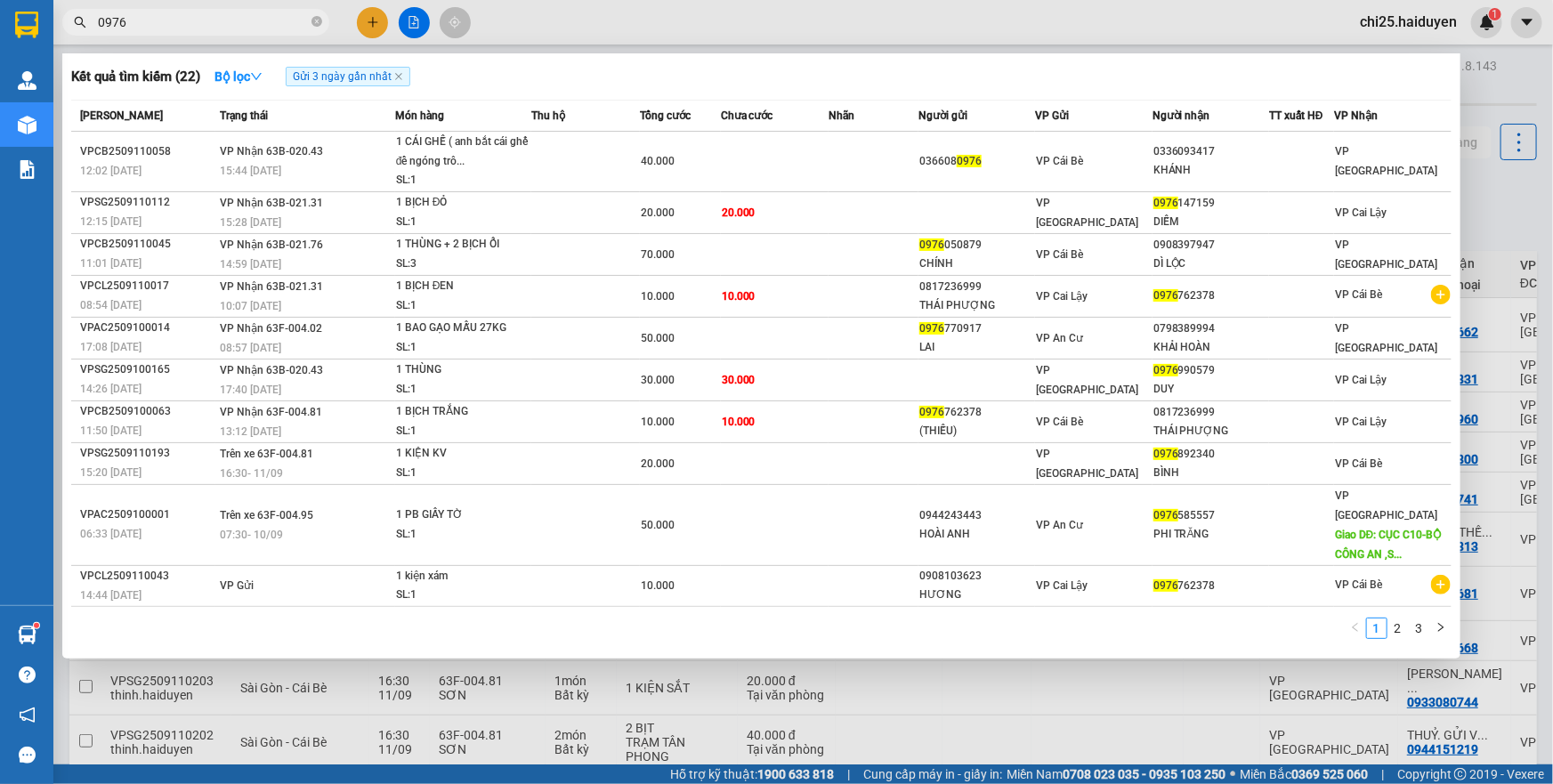
type input "0976"
click at [1287, 723] on div at bounding box center [776, 392] width 1553 height 784
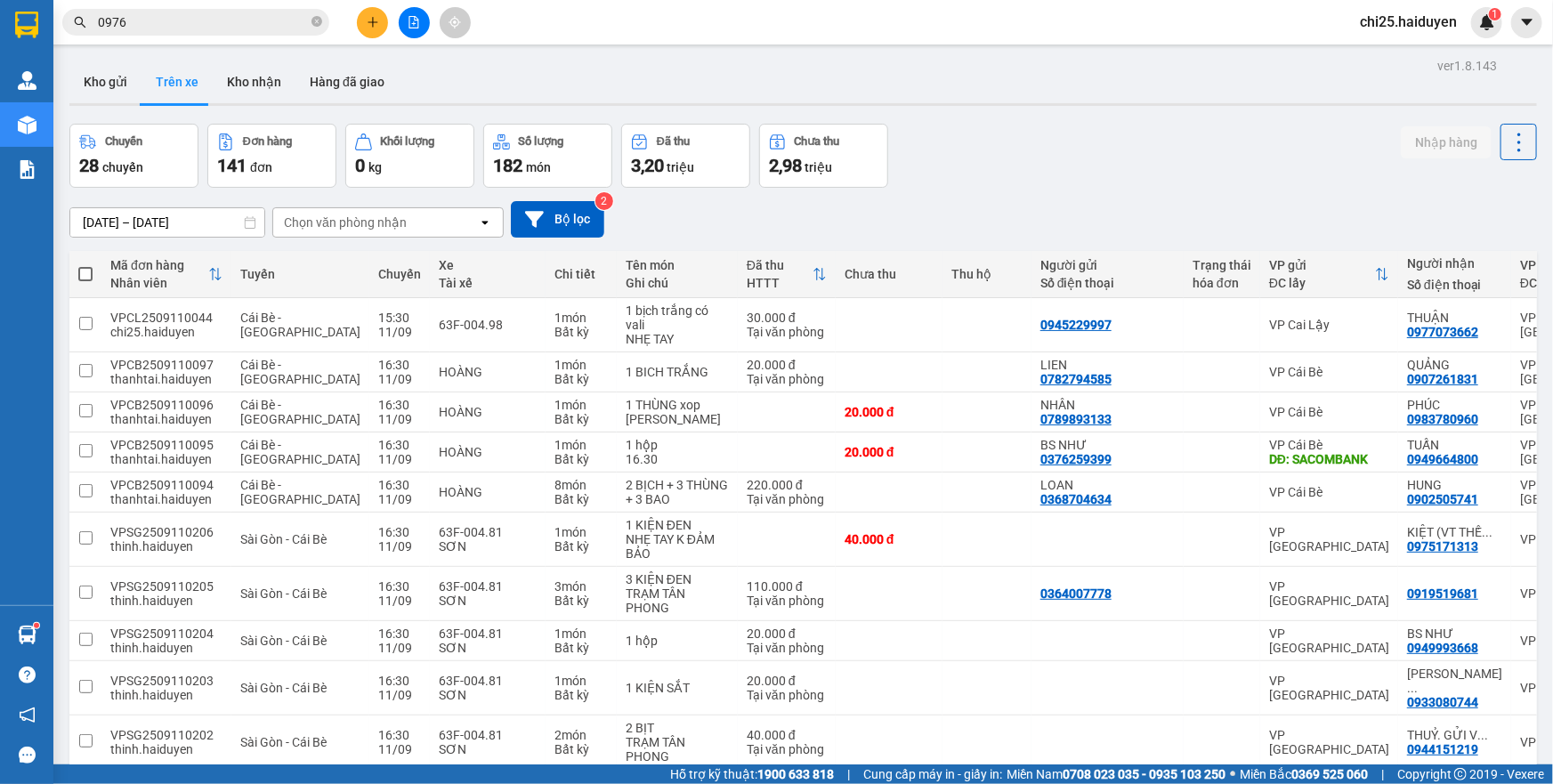
click at [1109, 136] on div "Chuyến 28 chuyến Đơn hàng 141 đơn [PERSON_NAME] 0 kg Số [PERSON_NAME] 182 món Đ…" at bounding box center [803, 155] width 1467 height 64
click at [195, 24] on input "0976" at bounding box center [203, 22] width 210 height 20
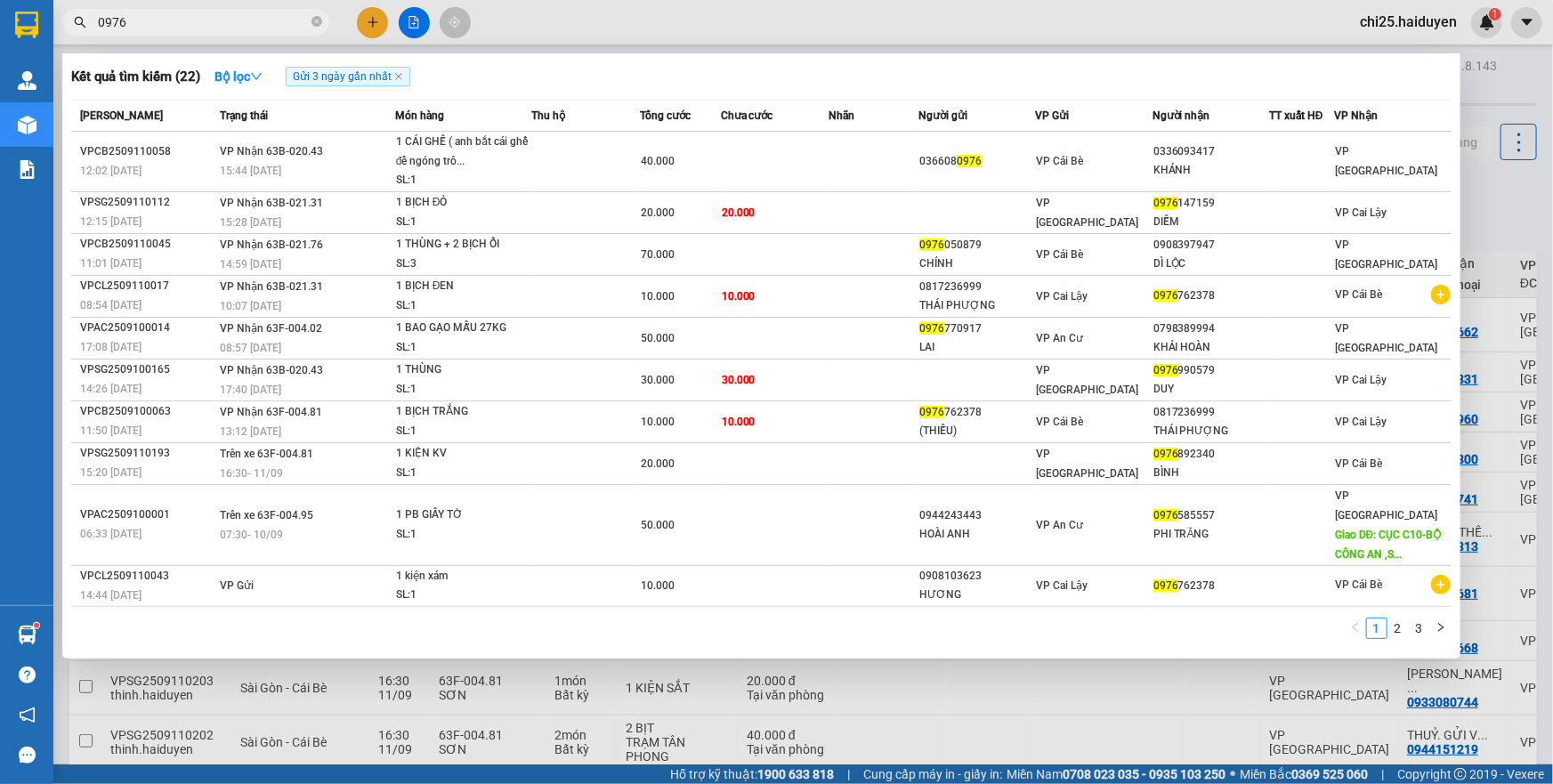
click at [1527, 103] on div at bounding box center [776, 392] width 1553 height 784
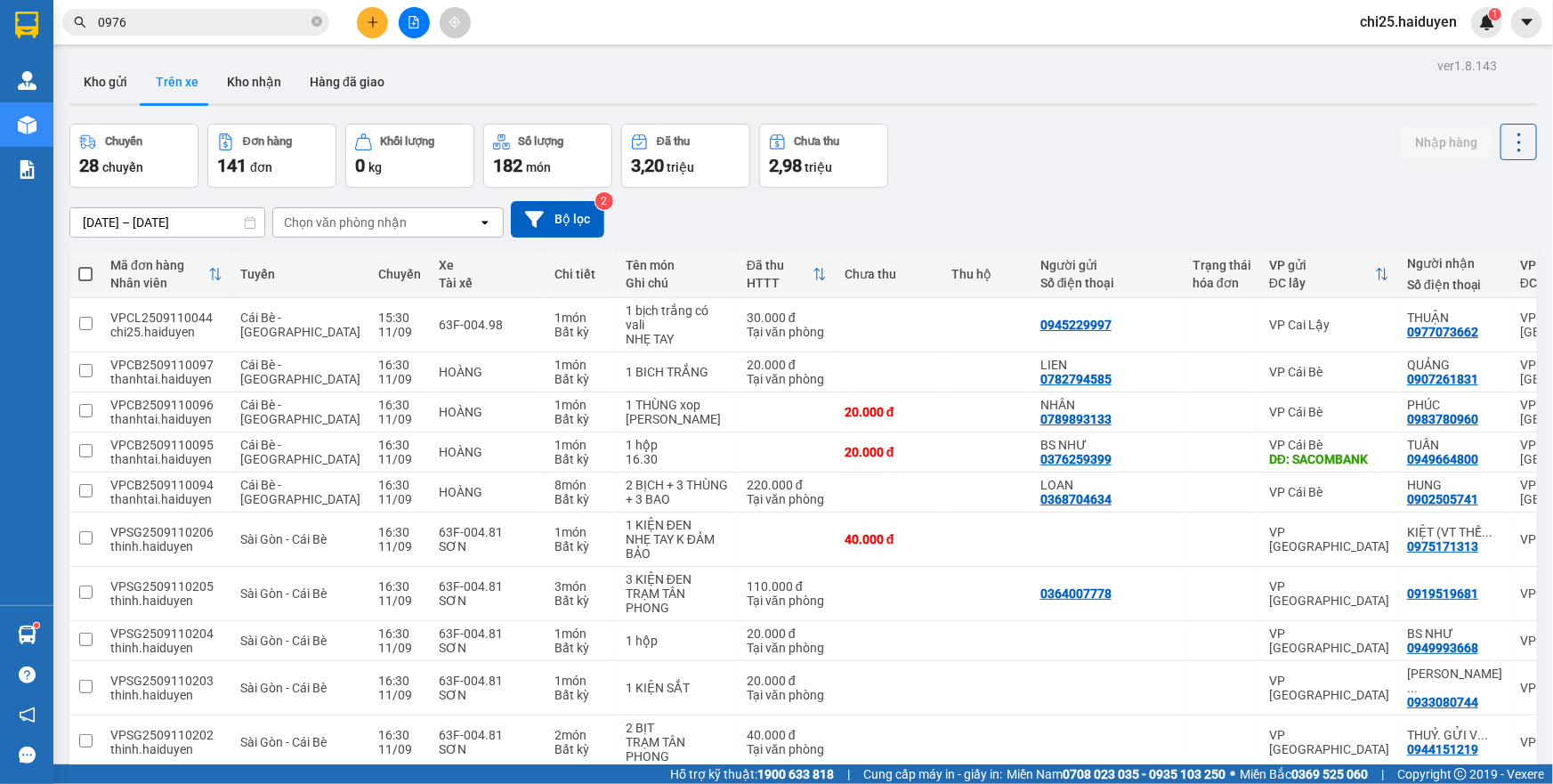
click at [1482, 6] on div "Kết quả [PERSON_NAME] ( 22 ) Bộ lọc Gửi 3 ngày gần nhất Mã ĐH Trạng thái Món hà…" at bounding box center [776, 22] width 1553 height 45
drag, startPoint x: 1500, startPoint y: 7, endPoint x: 1268, endPoint y: 0, distance: 232.1
click at [1498, 8] on div "Kết quả [PERSON_NAME] ( 22 ) Bộ lọc Gửi 3 ngày gần nhất Mã ĐH Trạng thái Món hà…" at bounding box center [776, 22] width 1553 height 45
click at [319, 29] on span at bounding box center [316, 23] width 10 height 17
click at [262, 34] on span at bounding box center [195, 22] width 267 height 27
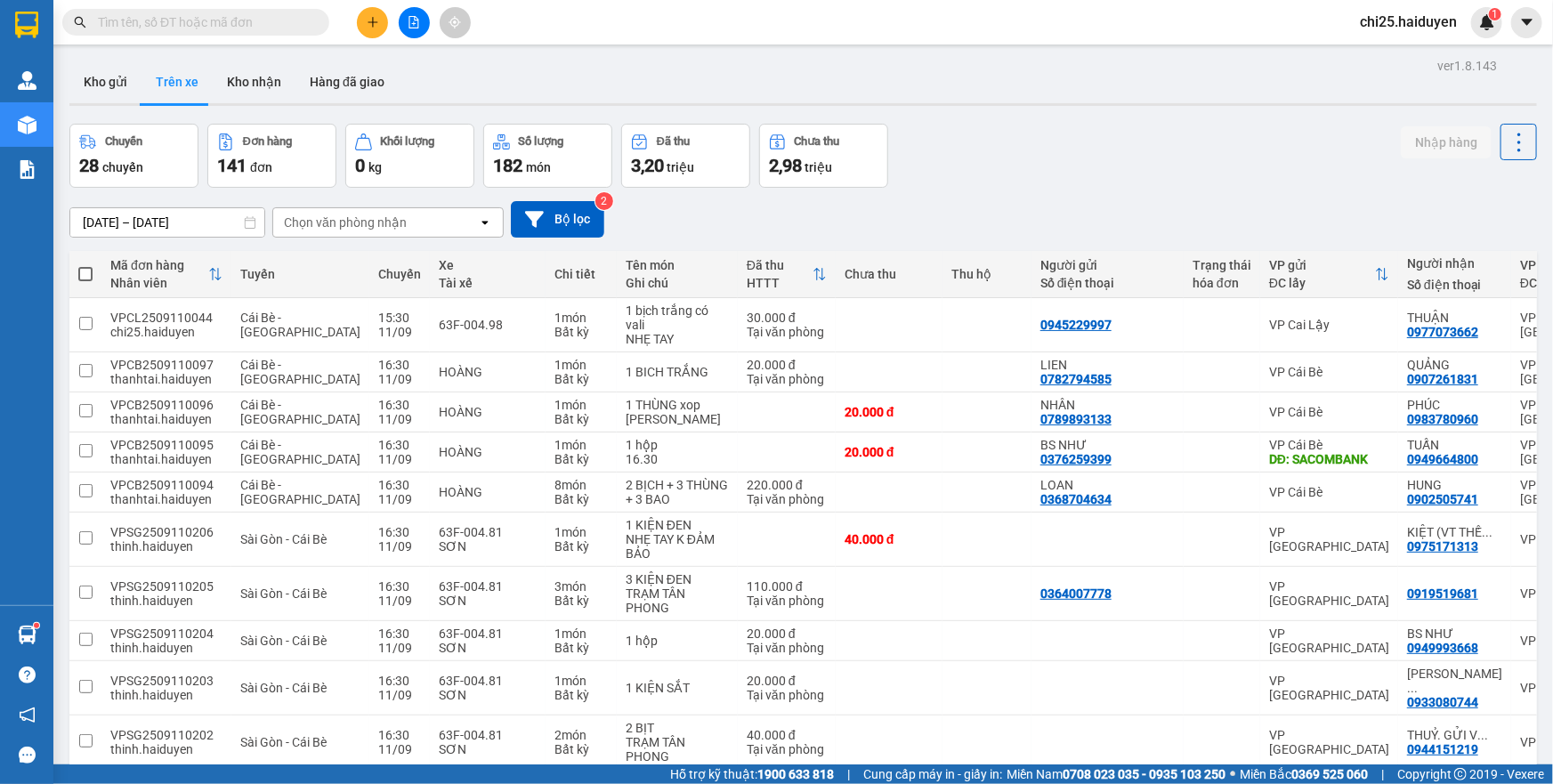
click at [264, 12] on input "text" at bounding box center [203, 22] width 210 height 20
click at [261, 18] on input "text" at bounding box center [203, 22] width 210 height 20
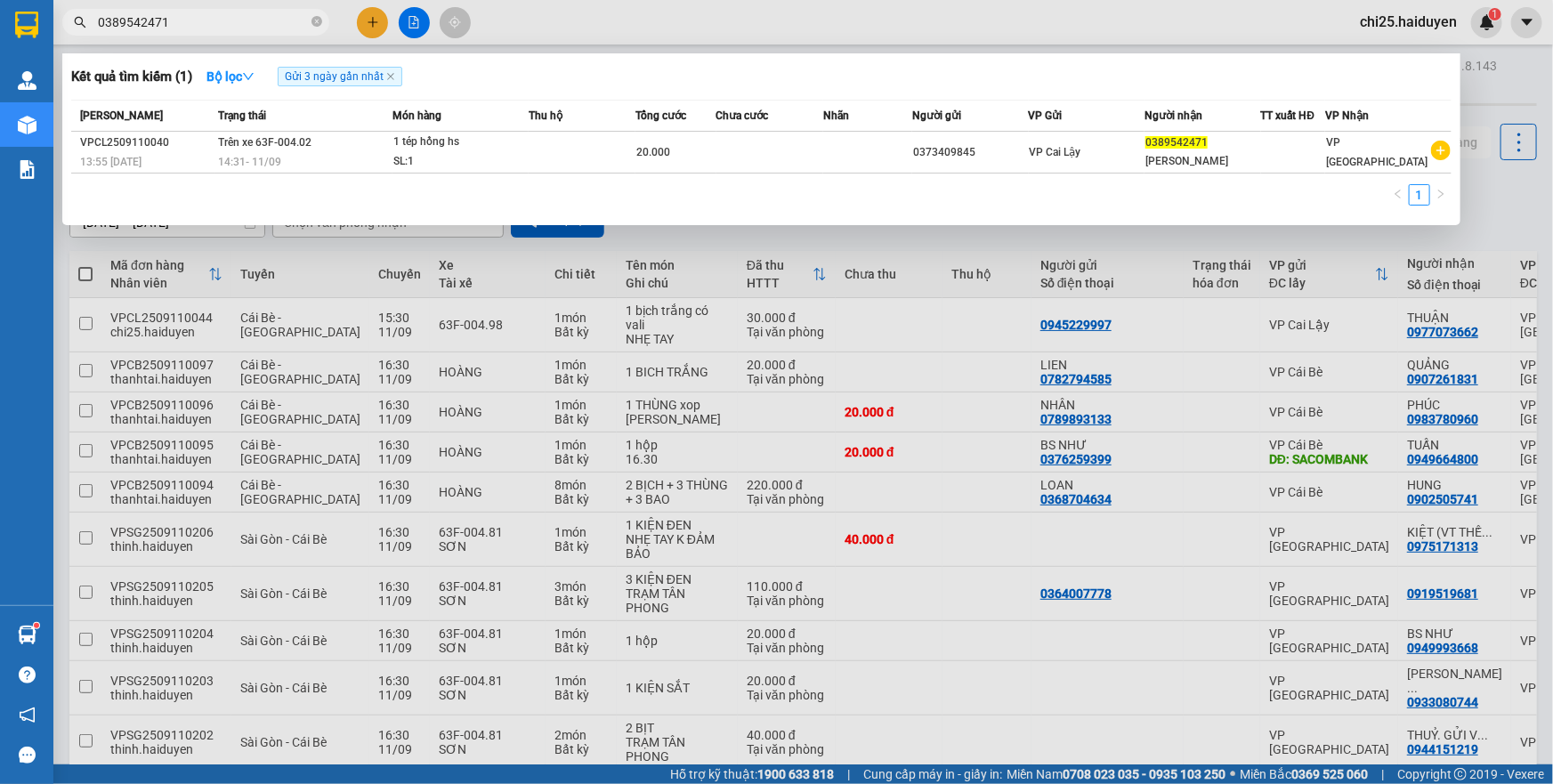
type input "0389542471"
drag, startPoint x: 438, startPoint y: 426, endPoint x: 365, endPoint y: 326, distance: 123.8
click at [455, 423] on div at bounding box center [776, 392] width 1553 height 784
